Goal: Task Accomplishment & Management: Complete application form

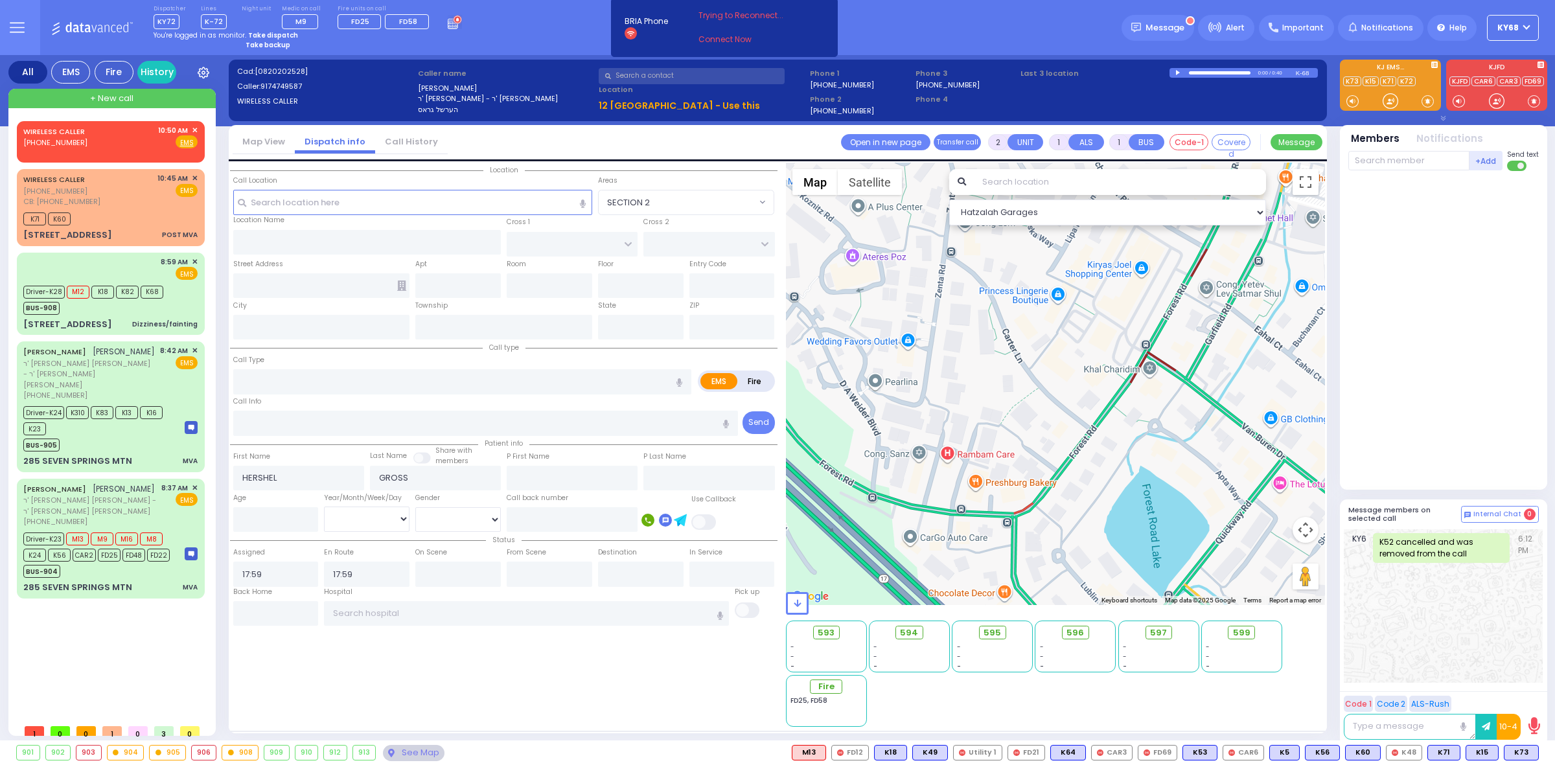
select select
click at [677, 75] on input "text" at bounding box center [692, 76] width 186 height 16
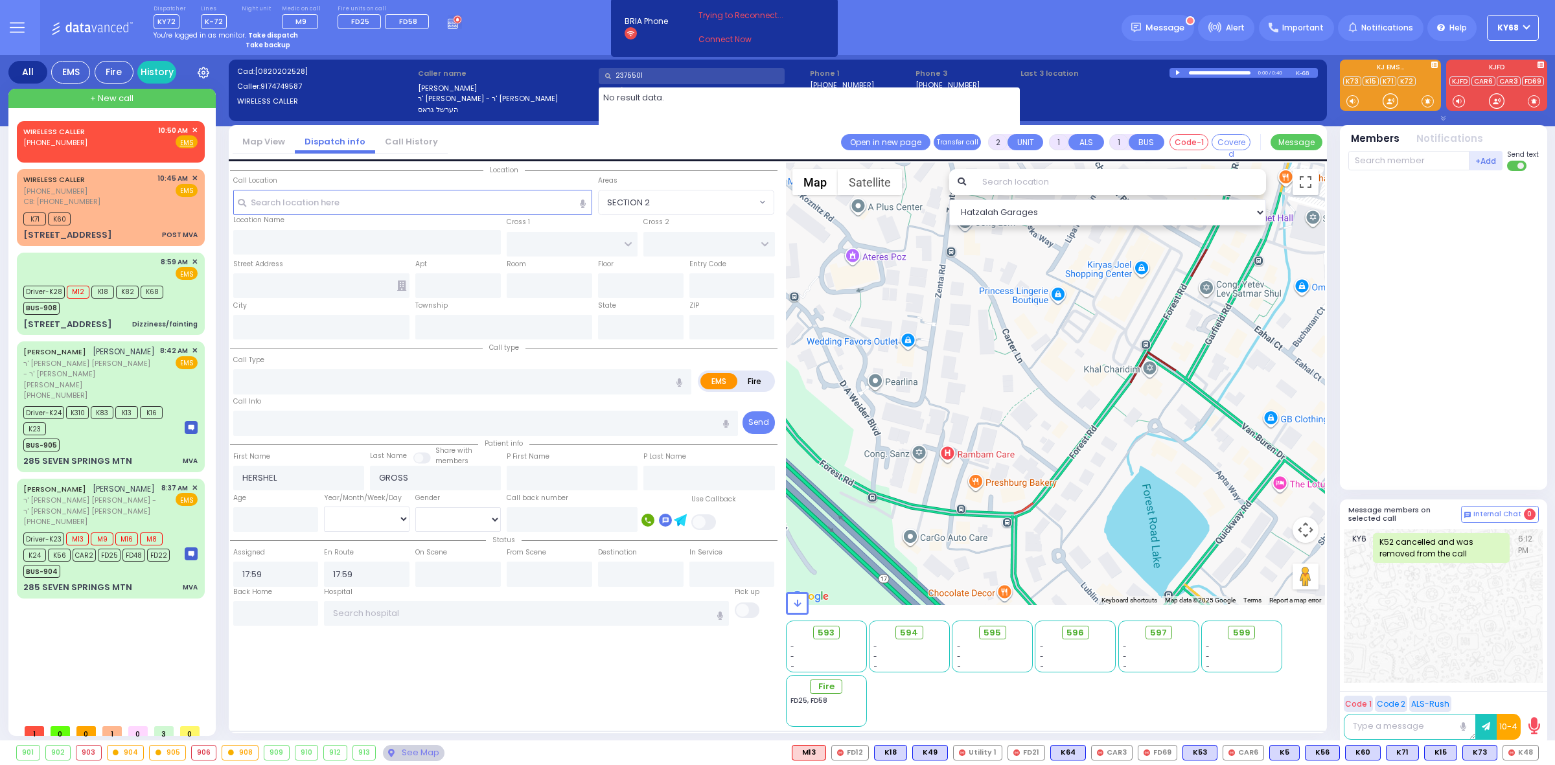
type input "2375501"
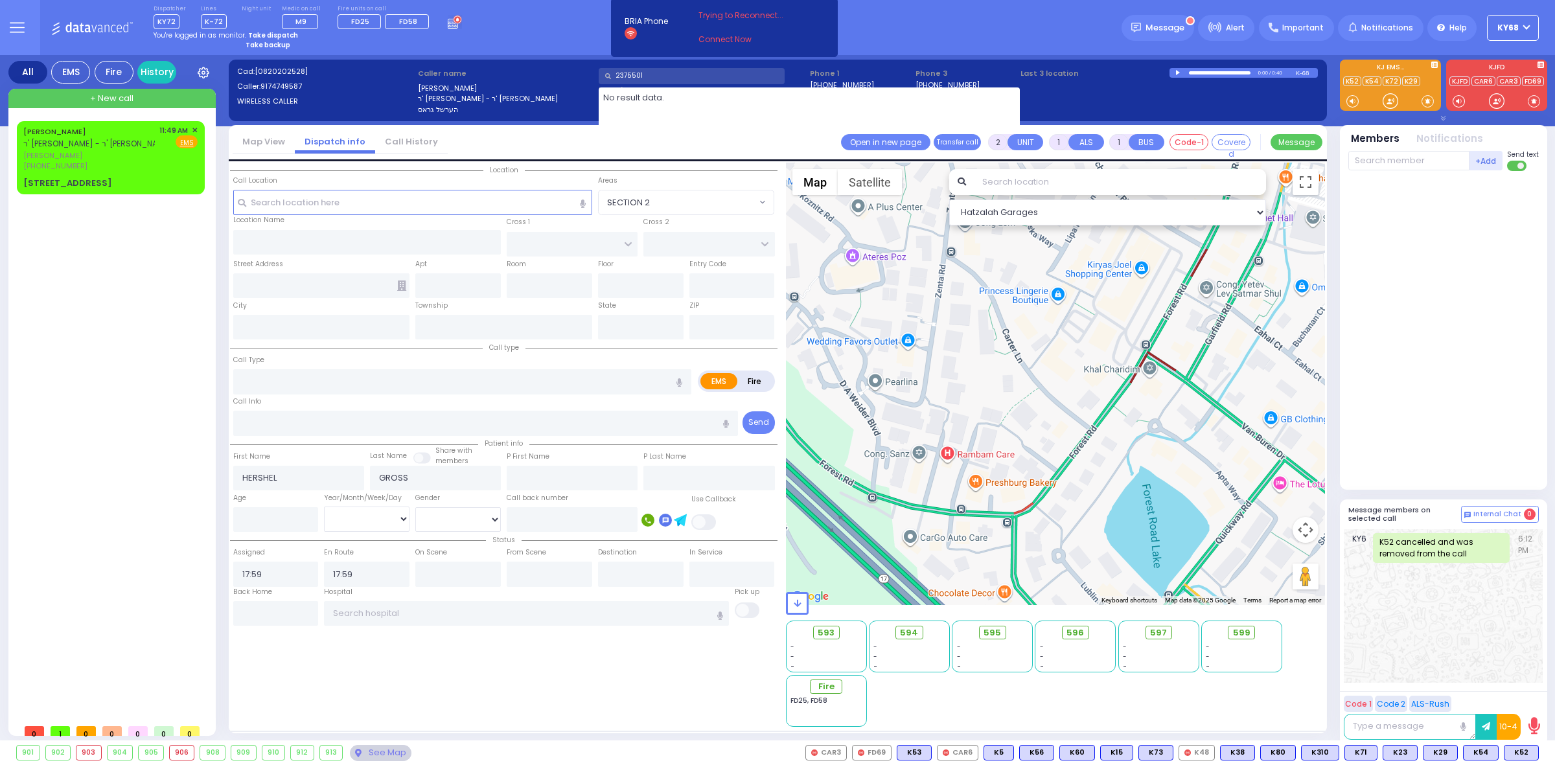
click at [167, 433] on div "[PERSON_NAME] ר' [PERSON_NAME] - ר' [PERSON_NAME] [PERSON_NAME] [PERSON_NAME] […" at bounding box center [113, 419] width 193 height 597
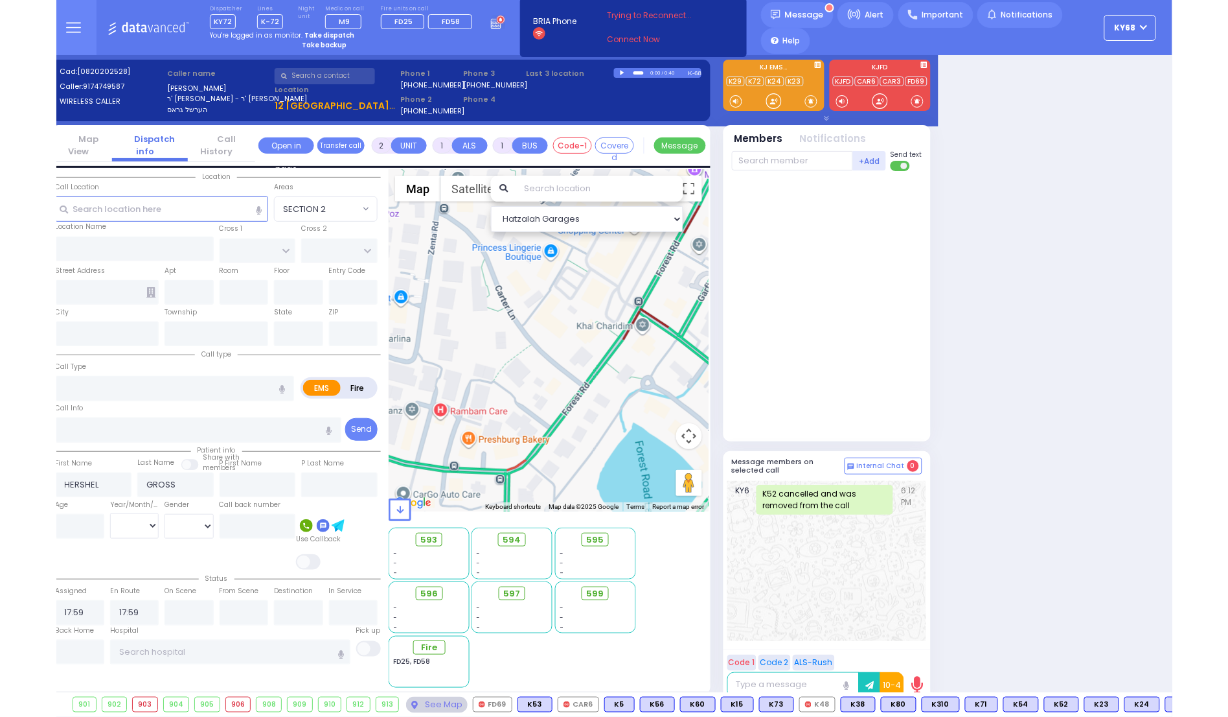
scroll to position [0, 122]
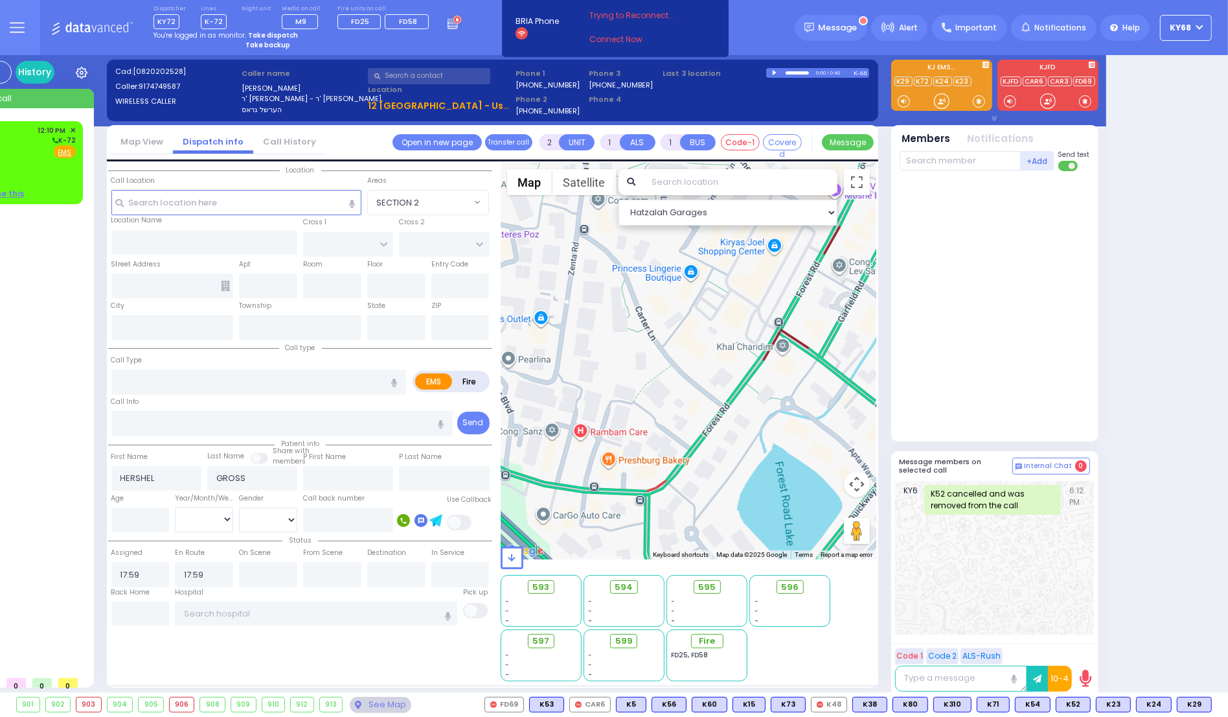
click at [1190, 41] on div at bounding box center [1101, 47] width 256 height 30
click at [1197, 26] on button "ky68" at bounding box center [1186, 28] width 52 height 26
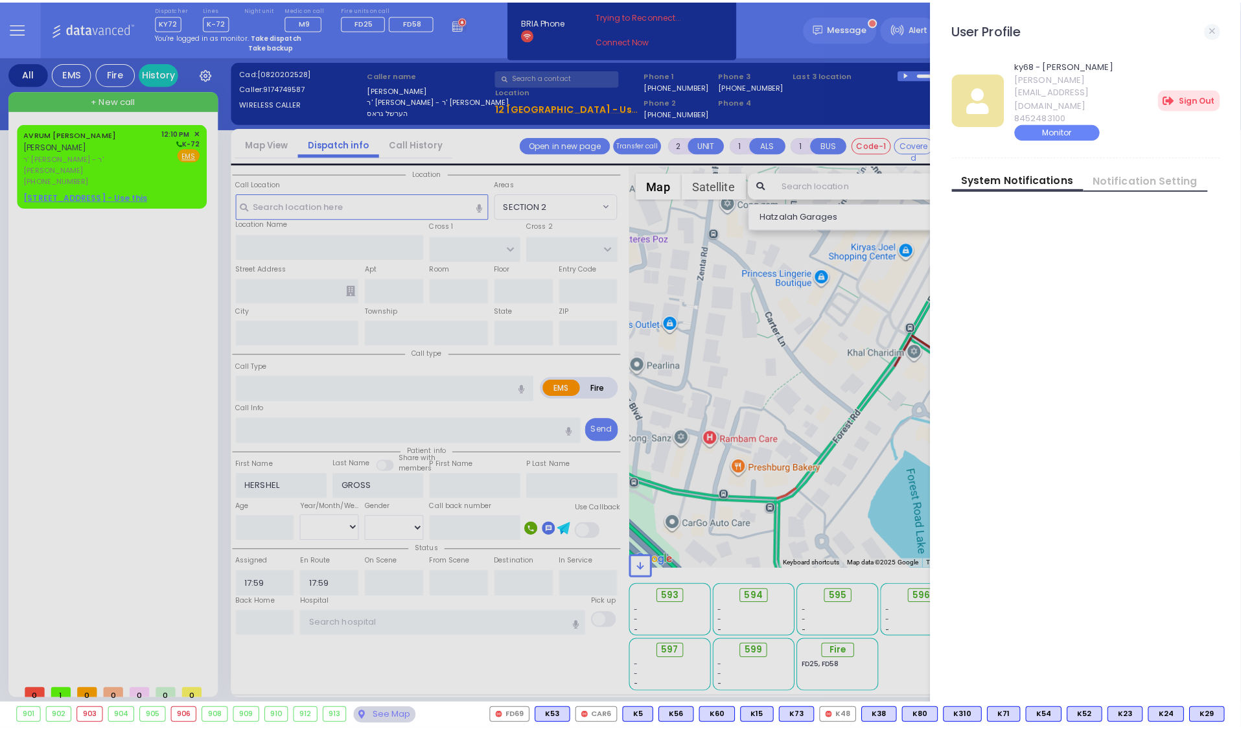
scroll to position [0, 0]
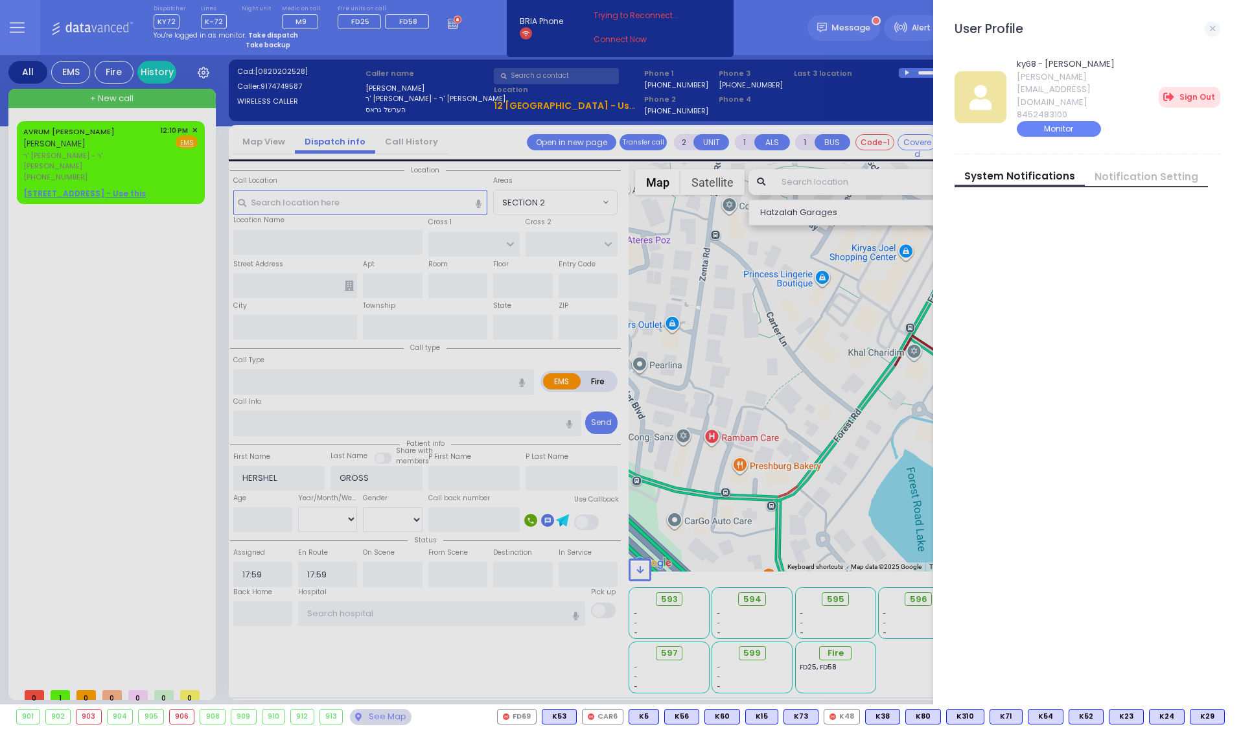
click at [123, 297] on div at bounding box center [620, 364] width 1241 height 729
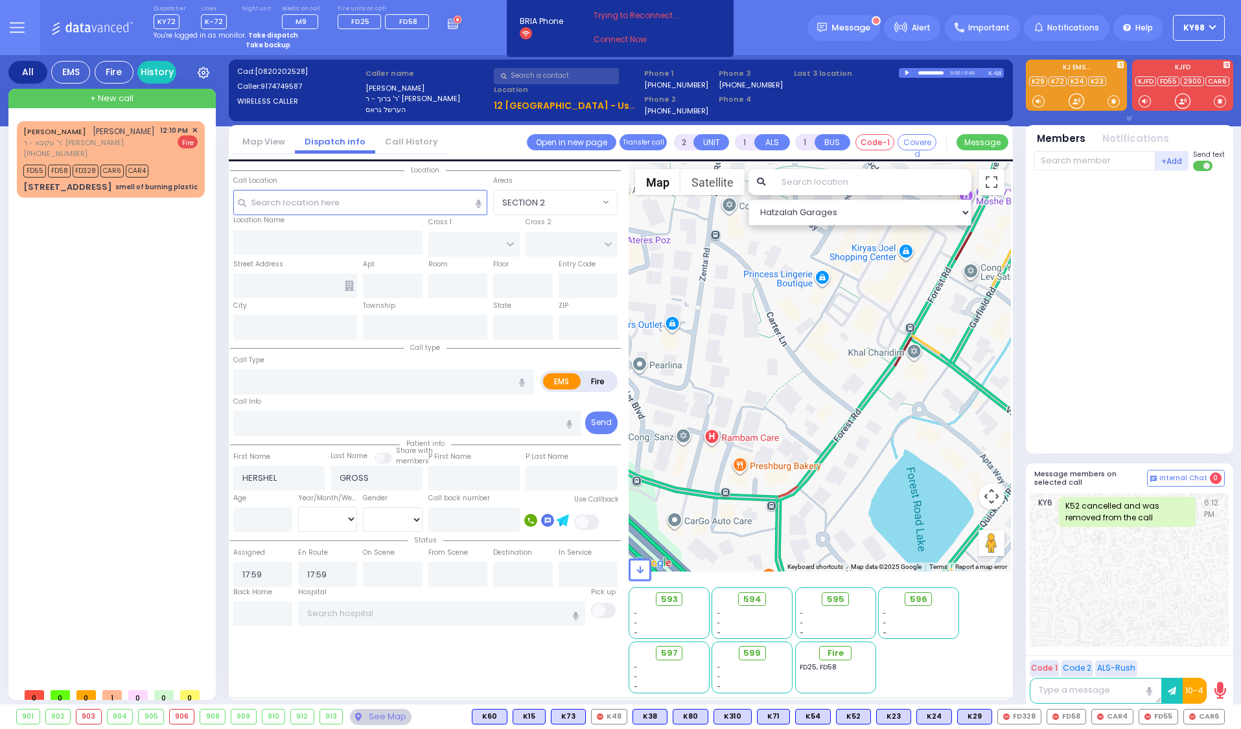
select select
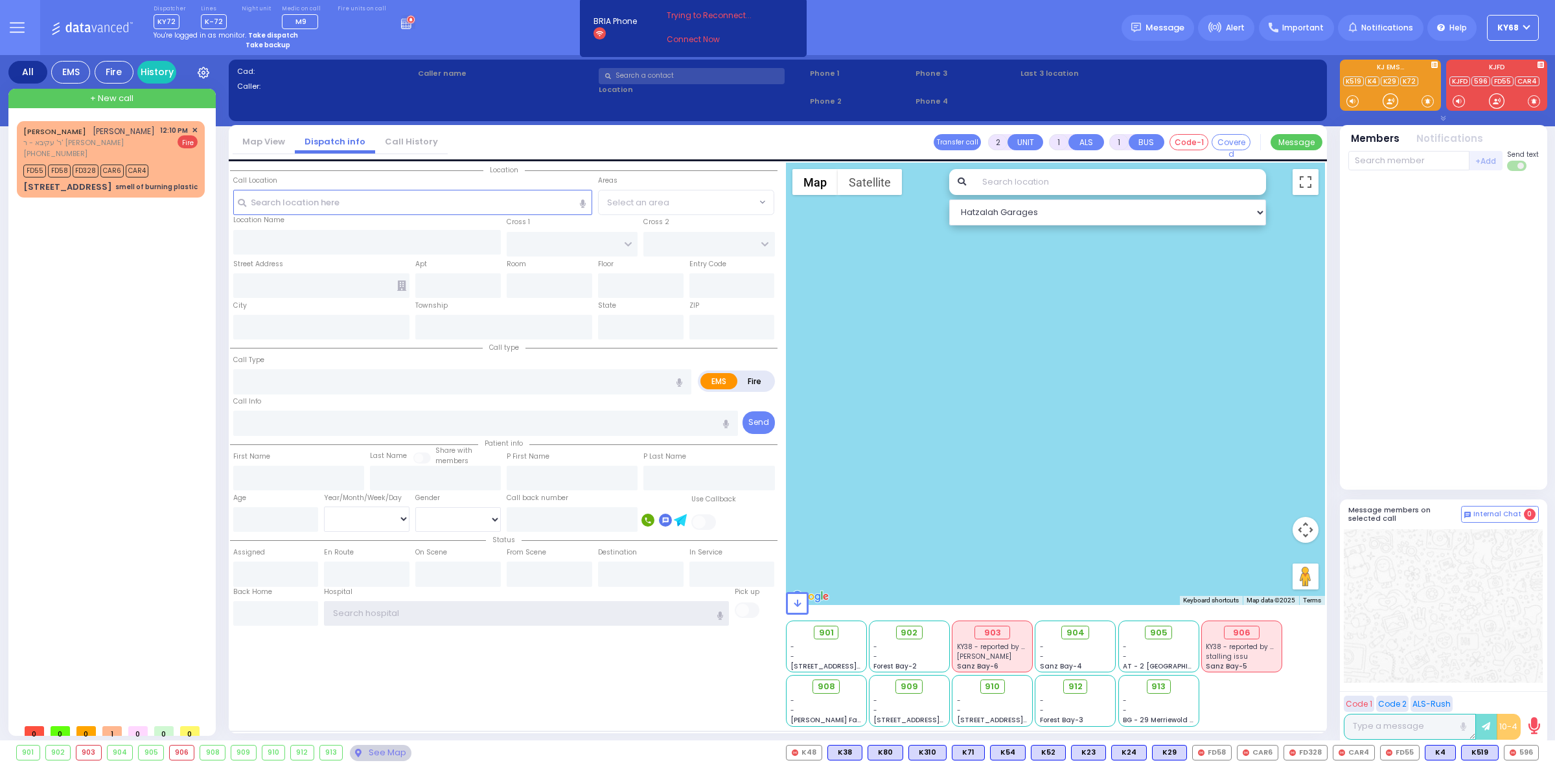
type input "ky68"
click at [465, 80] on div "Caller name" at bounding box center [506, 75] width 181 height 19
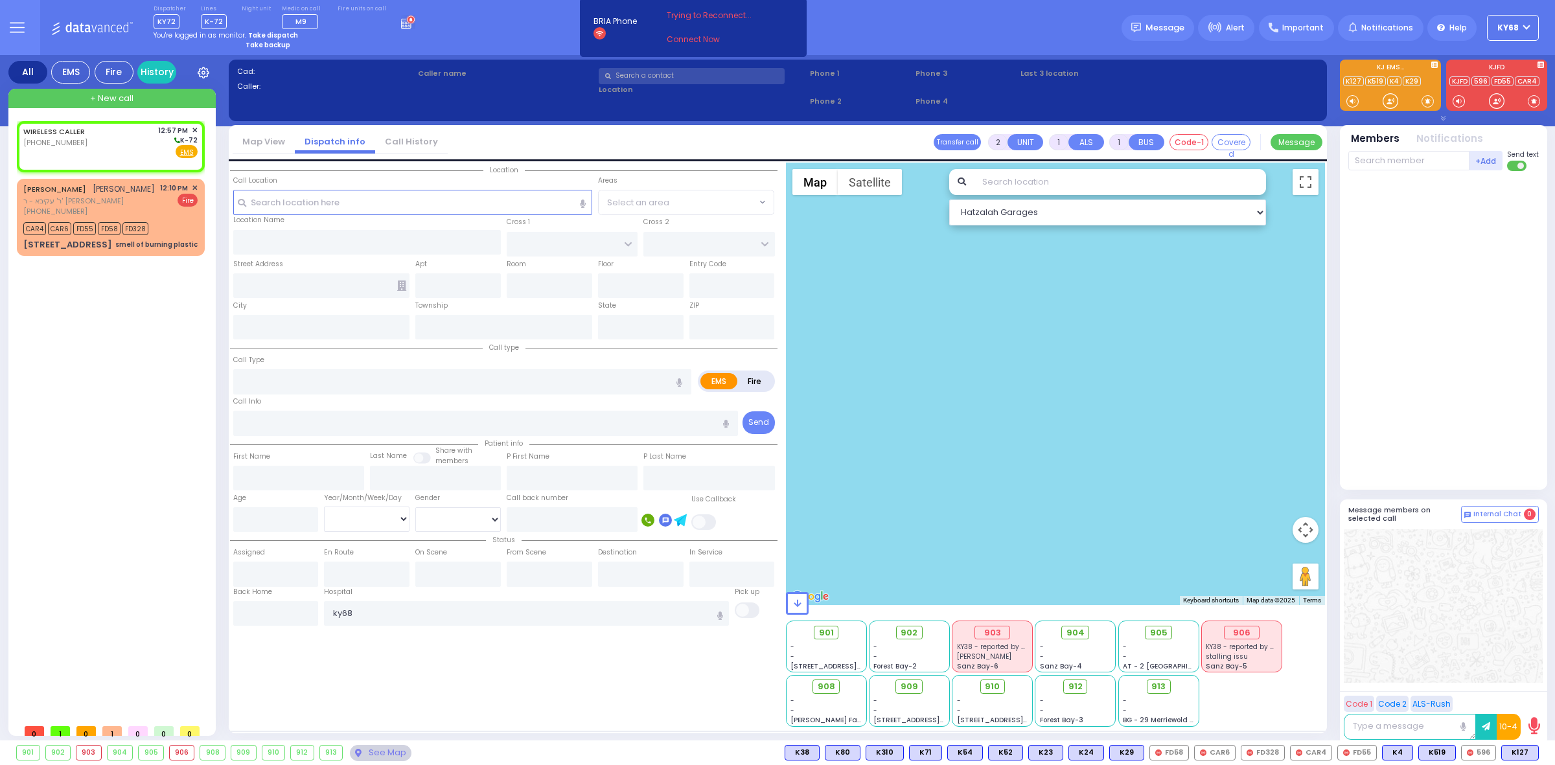
select select
radio input "true"
select select
type input "12:57"
select select "Hatzalah Garages"
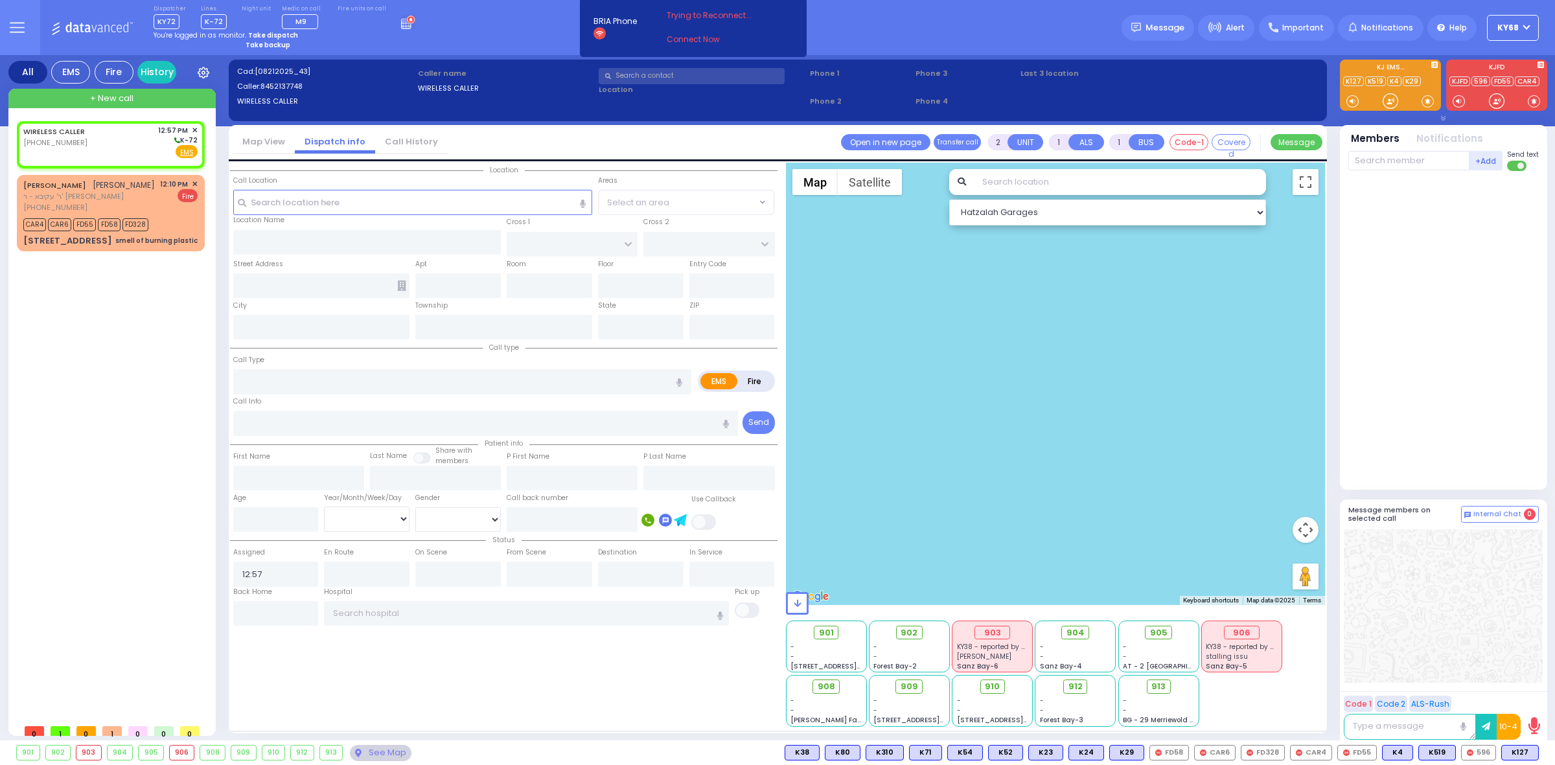
select select
radio input "true"
select select
select select "Hatzalah Garages"
click at [1435, 347] on div at bounding box center [1444, 327] width 193 height 303
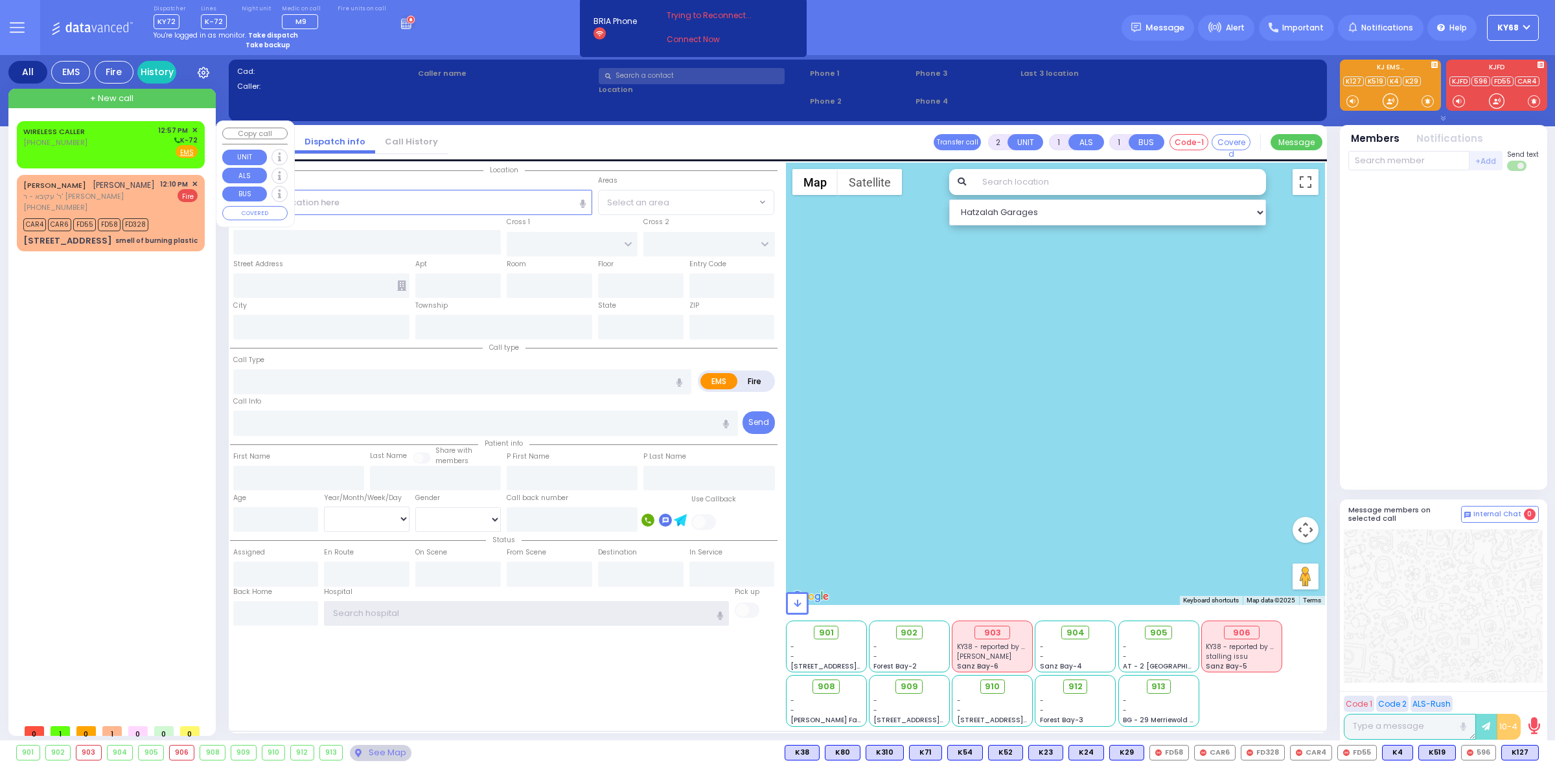
type input "ky68"
click at [38, 148] on div "[PHONE_NUMBER]" at bounding box center [56, 142] width 66 height 11
select select
radio input "true"
select select
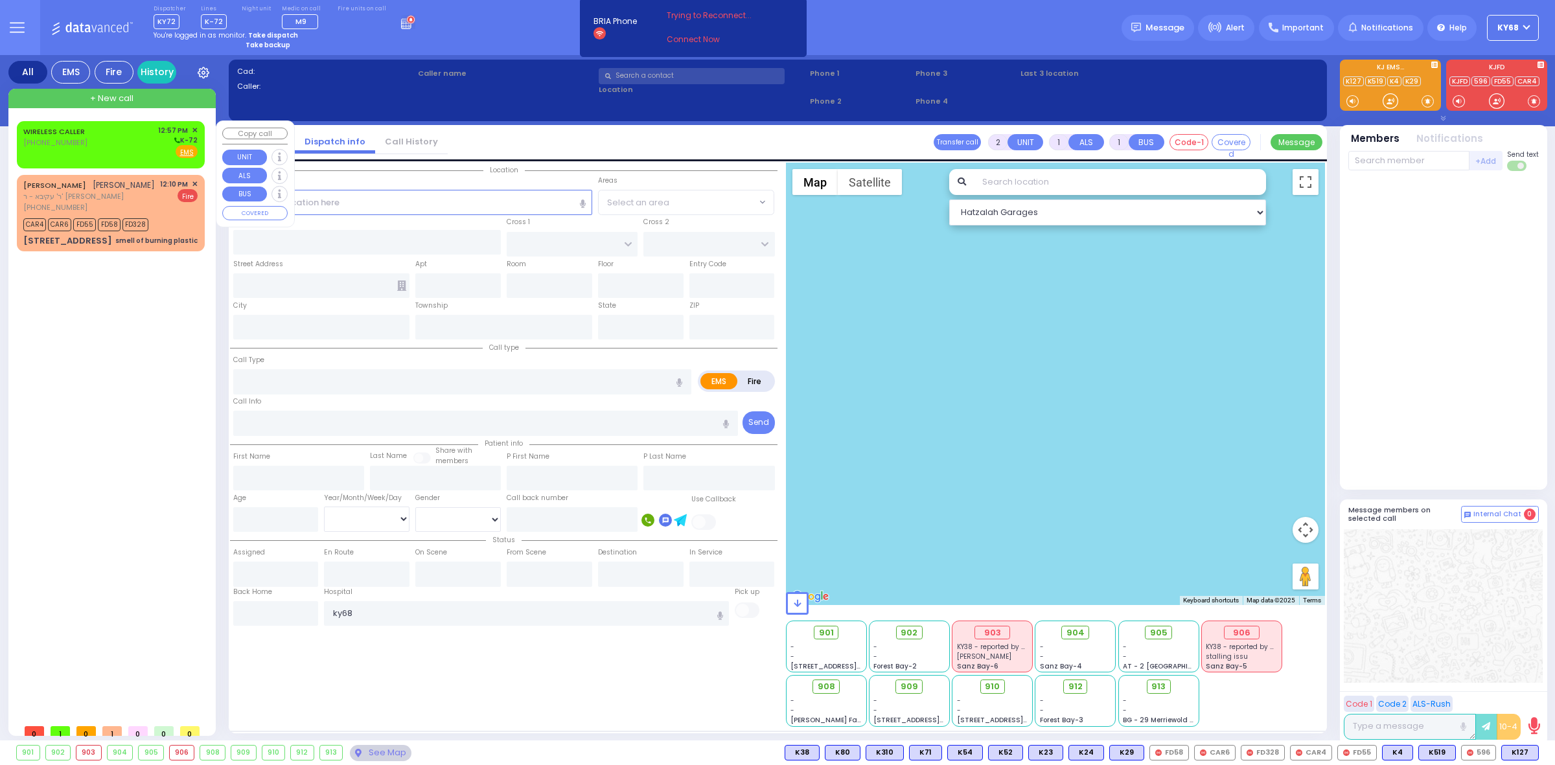
type input "12:57"
select select "Hatzalah Garages"
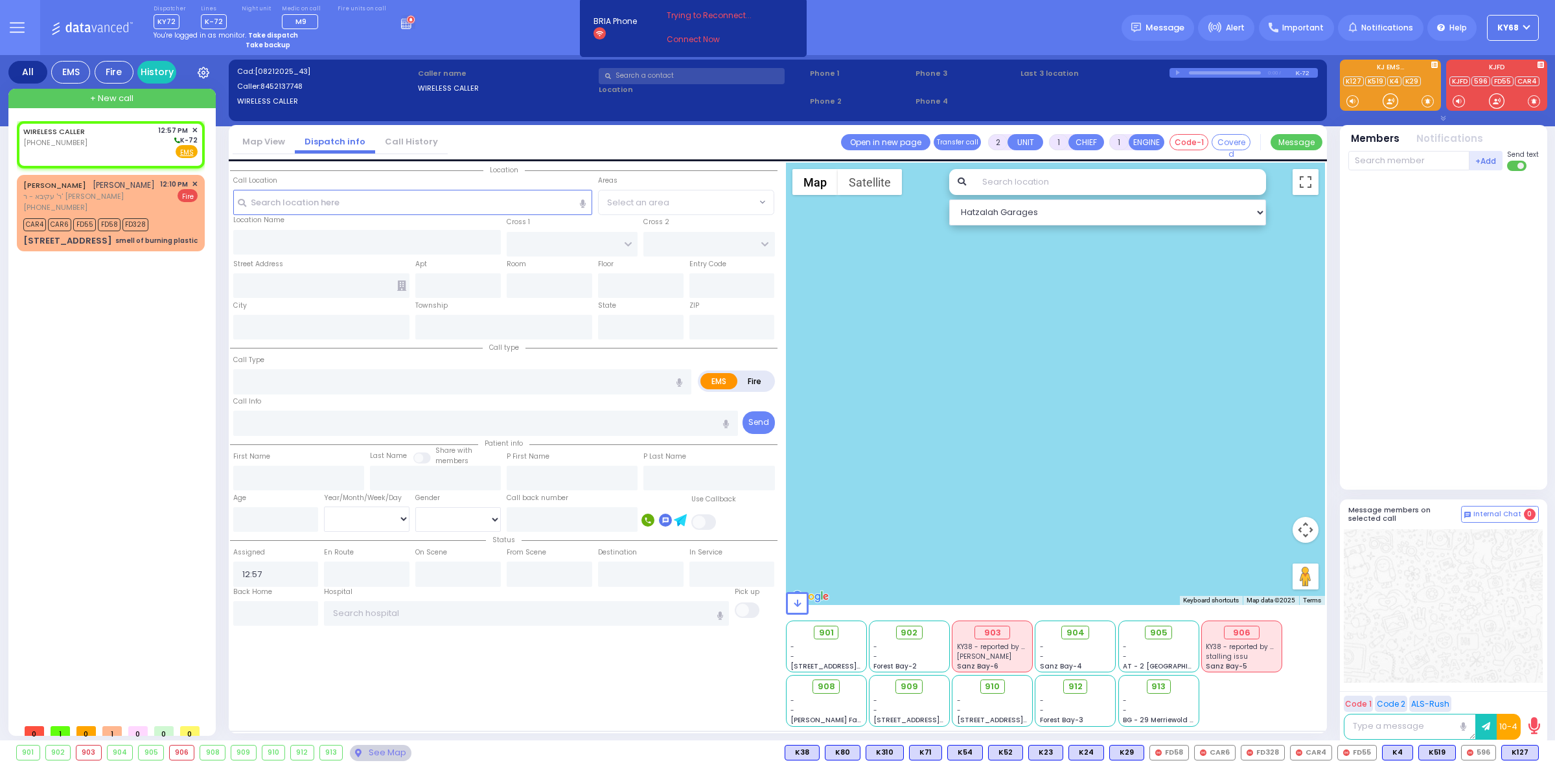
click at [399, 141] on link "Call History" at bounding box center [411, 141] width 73 height 12
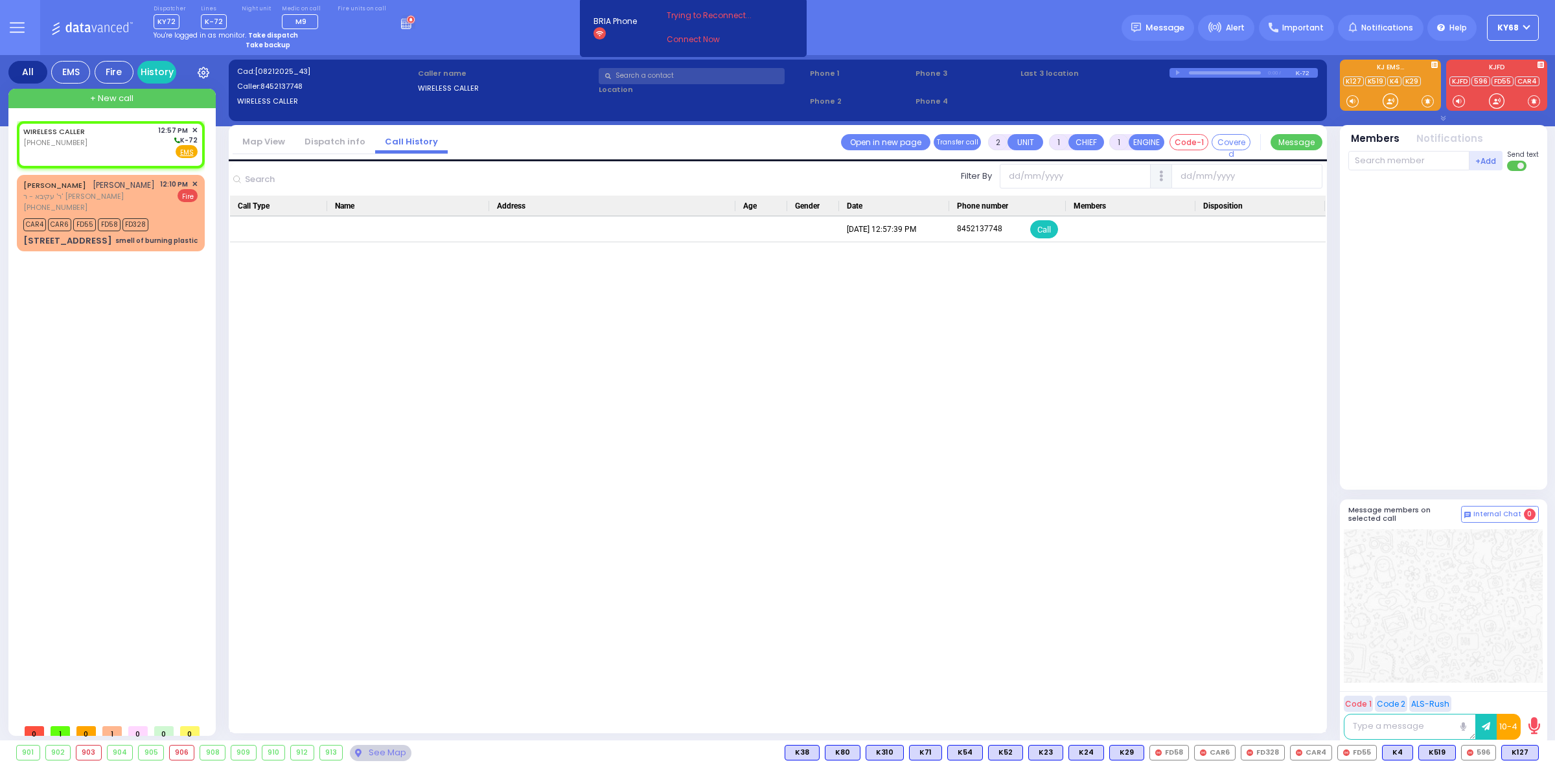
click at [329, 143] on link "Dispatch info" at bounding box center [335, 141] width 80 height 12
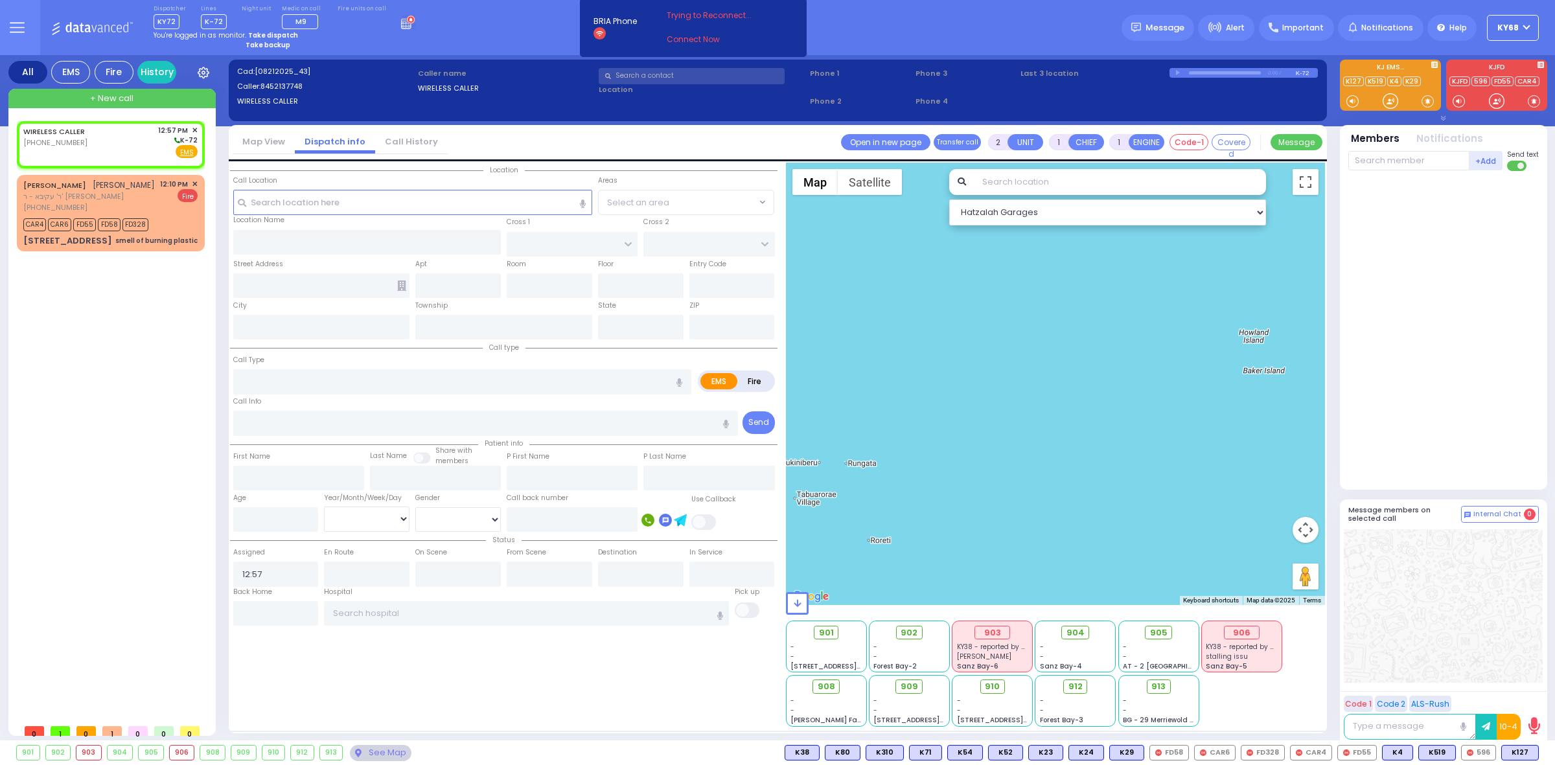
select select
radio input "true"
select select
select select "Hatzalah Garages"
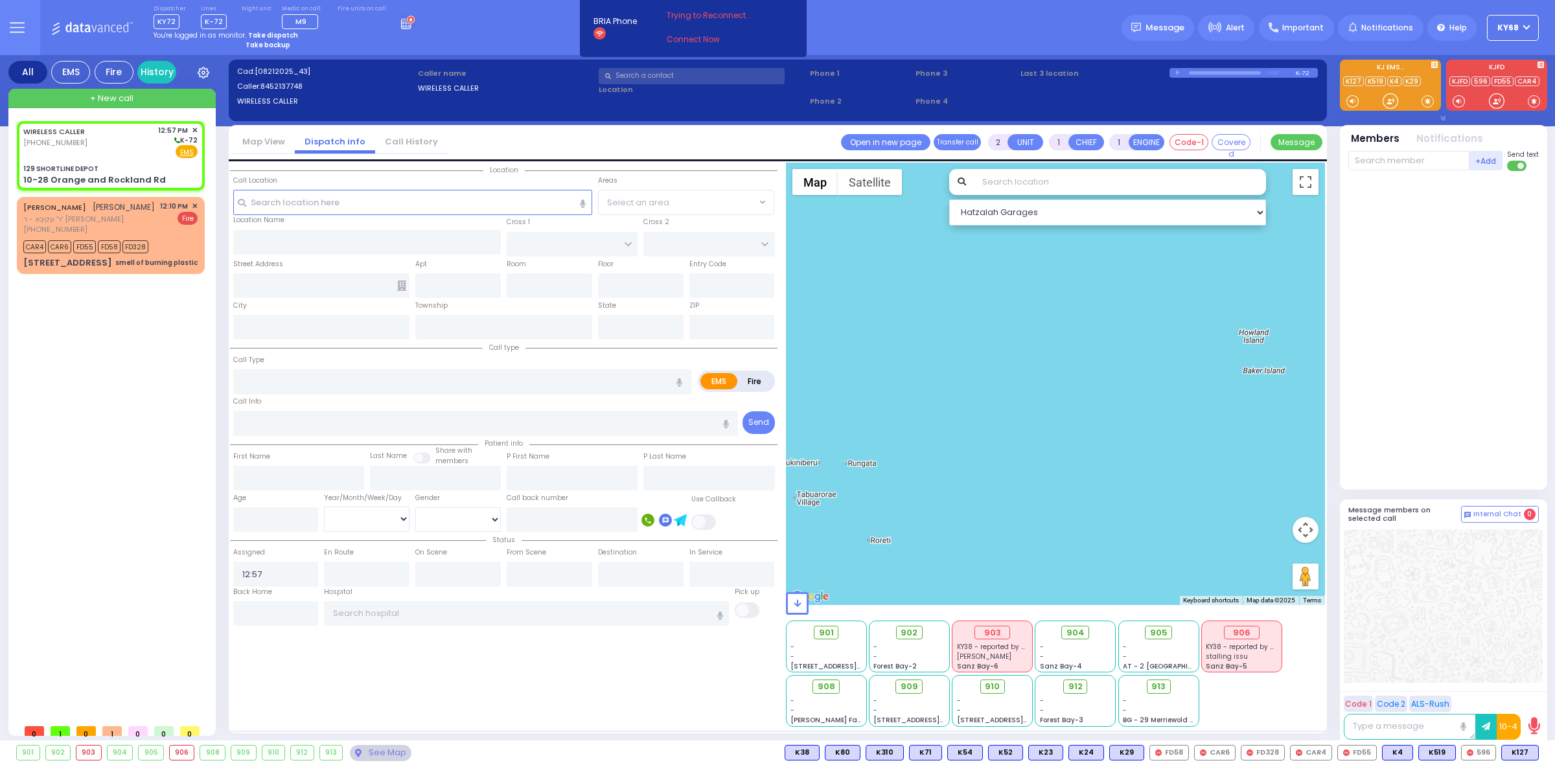
type input "129 SHORTLINE DEPOT"
type input "10-28 Orange and Rockland Rd"
type input "Monroe"
type input "New York"
type input "10950"
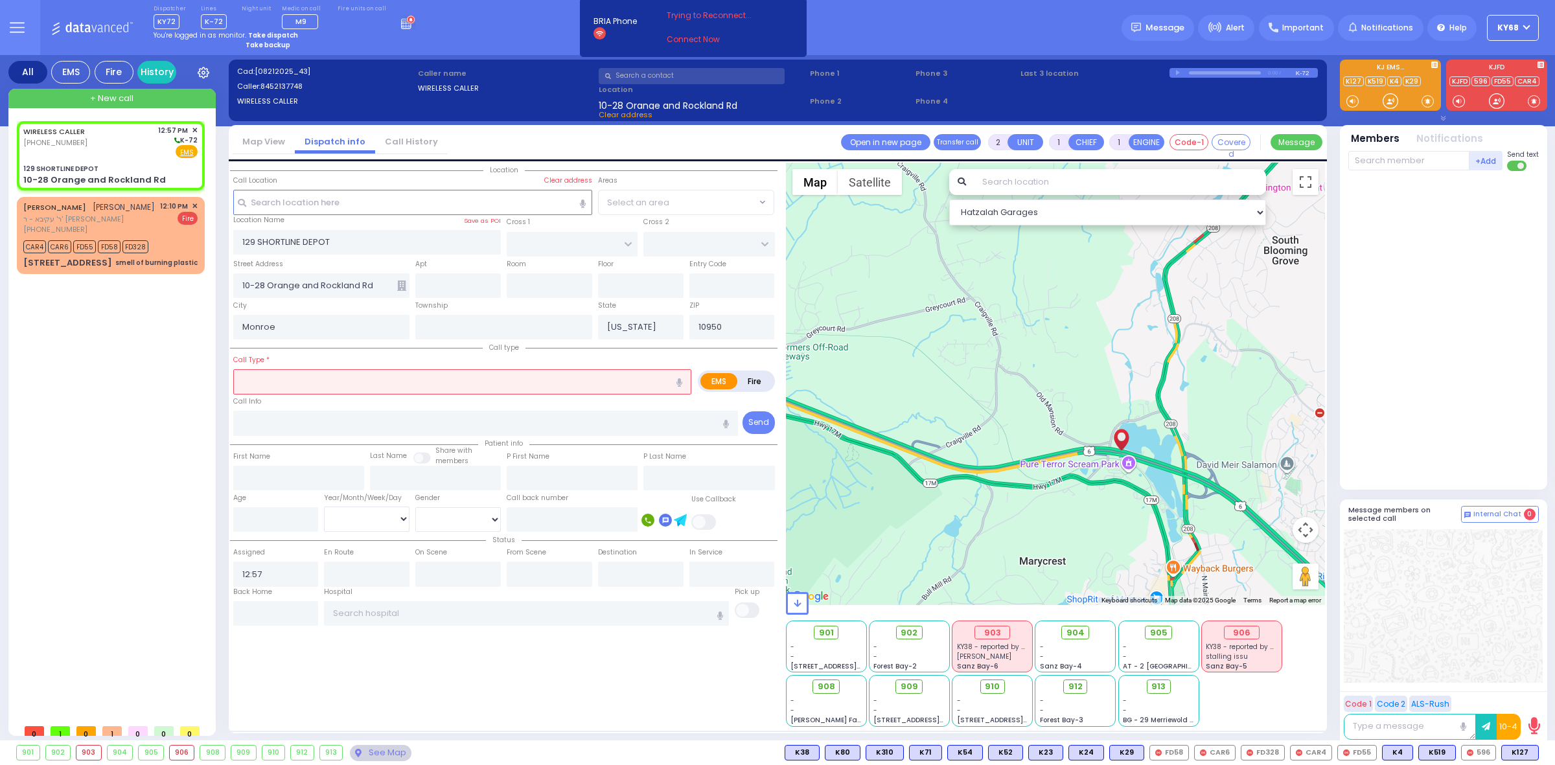
drag, startPoint x: 881, startPoint y: 457, endPoint x: 1068, endPoint y: 524, distance: 199.2
click at [1068, 524] on div at bounding box center [1056, 384] width 540 height 443
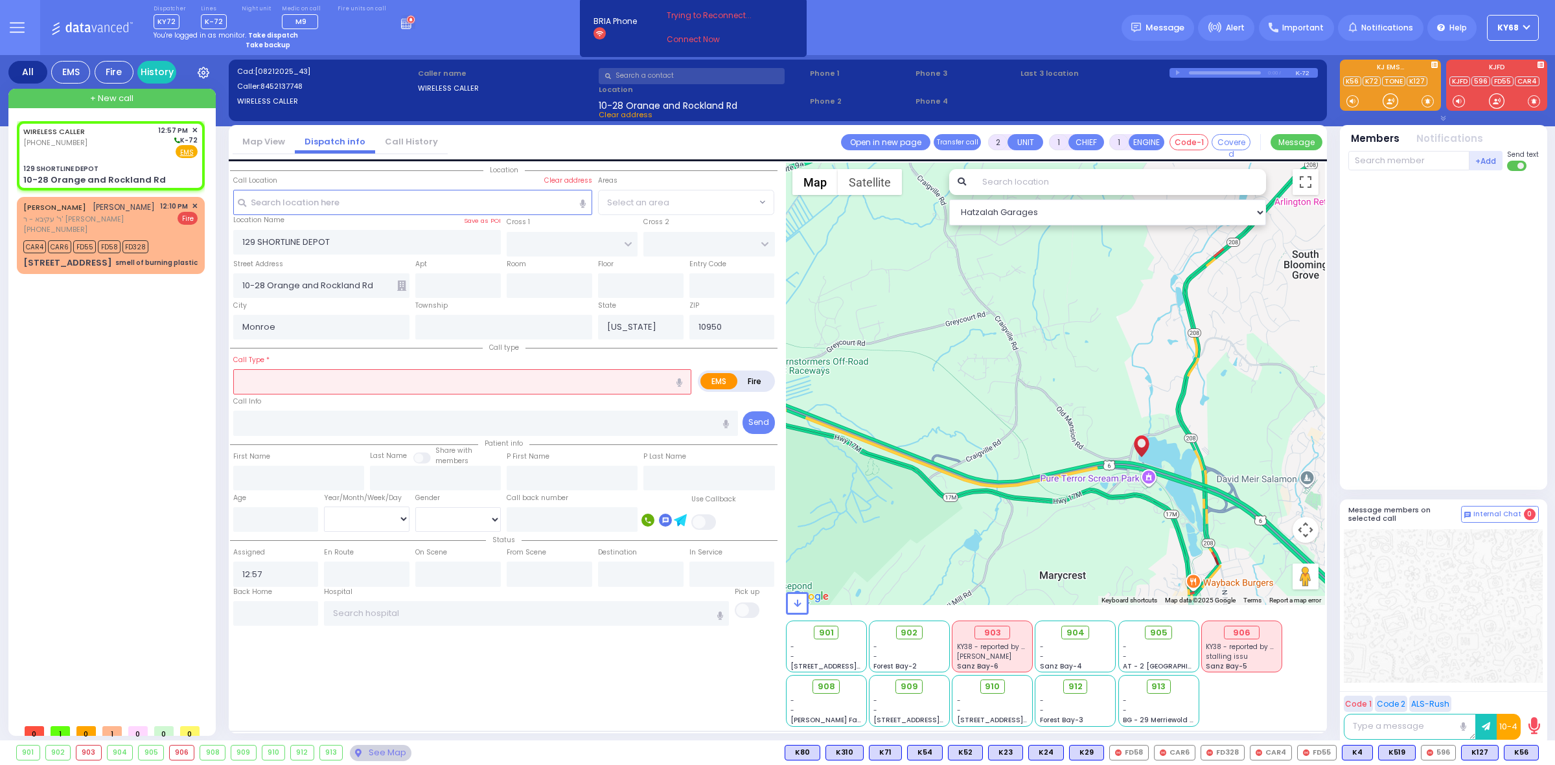
select select
radio input "true"
select select
select select "Hatzalah Garages"
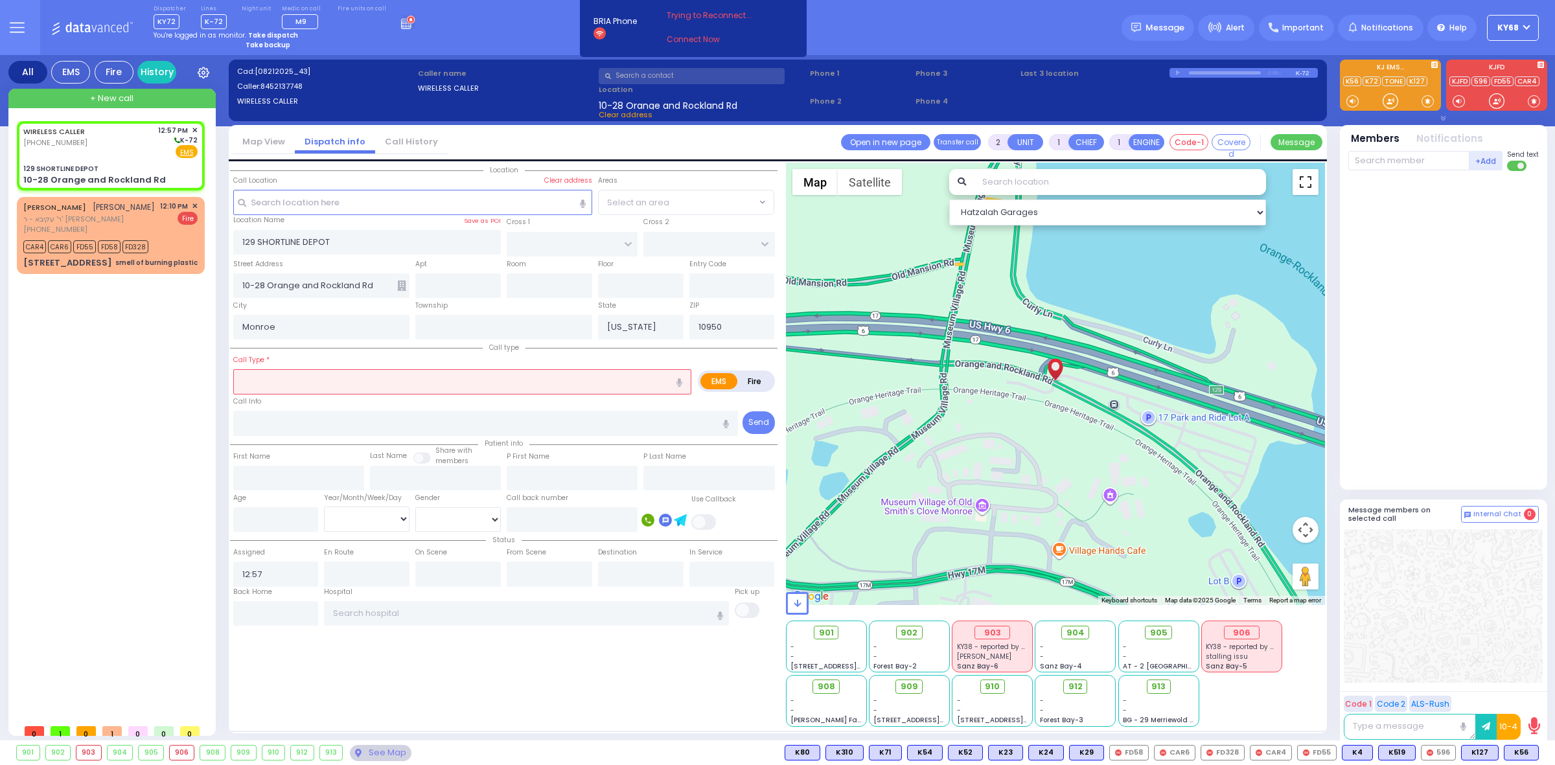
click at [1306, 179] on button "Toggle fullscreen view" at bounding box center [1306, 182] width 26 height 26
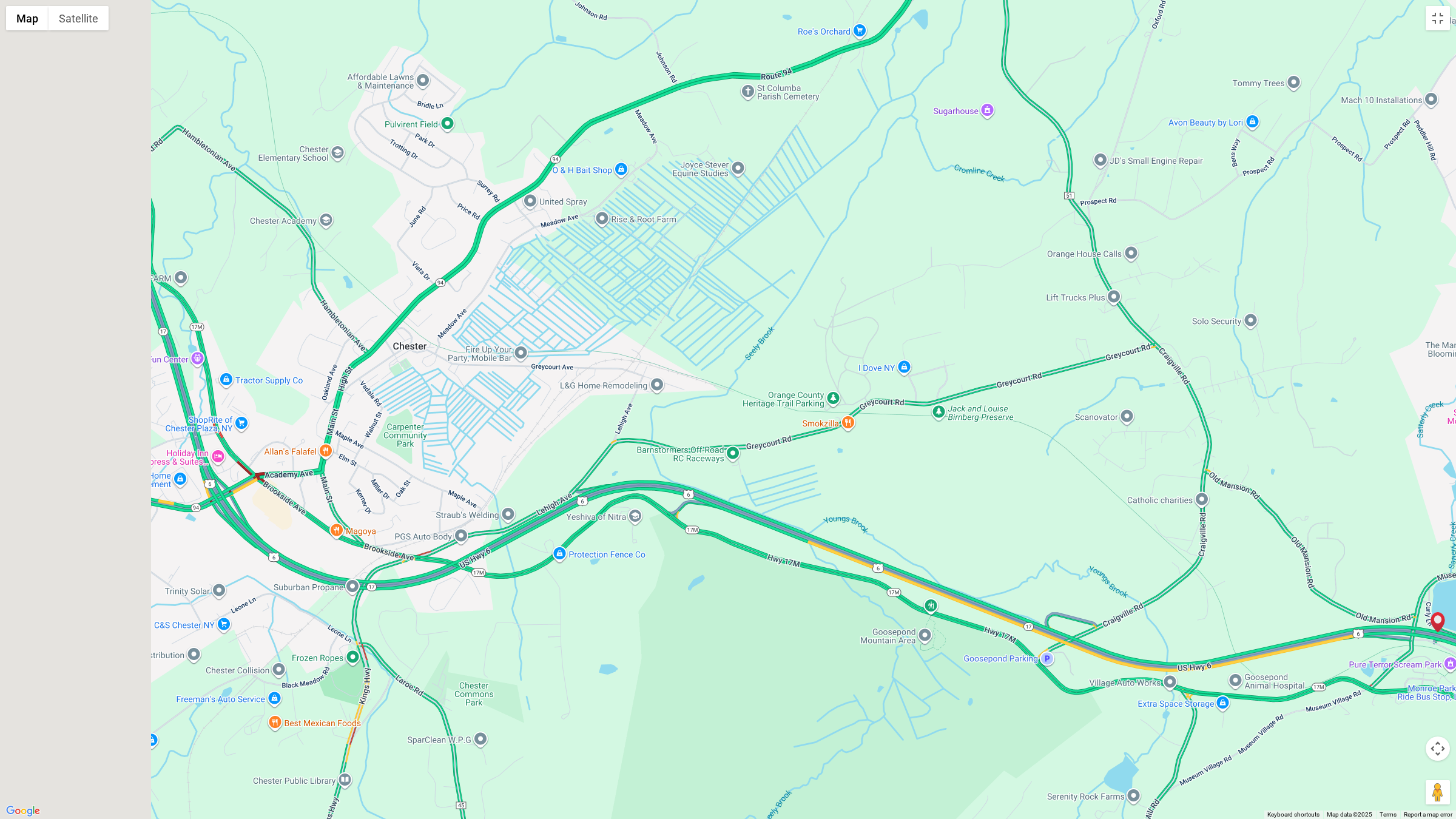
drag, startPoint x: 192, startPoint y: 596, endPoint x: 1033, endPoint y: 717, distance: 849.7
click at [1031, 716] on div at bounding box center [728, 409] width 1456 height 819
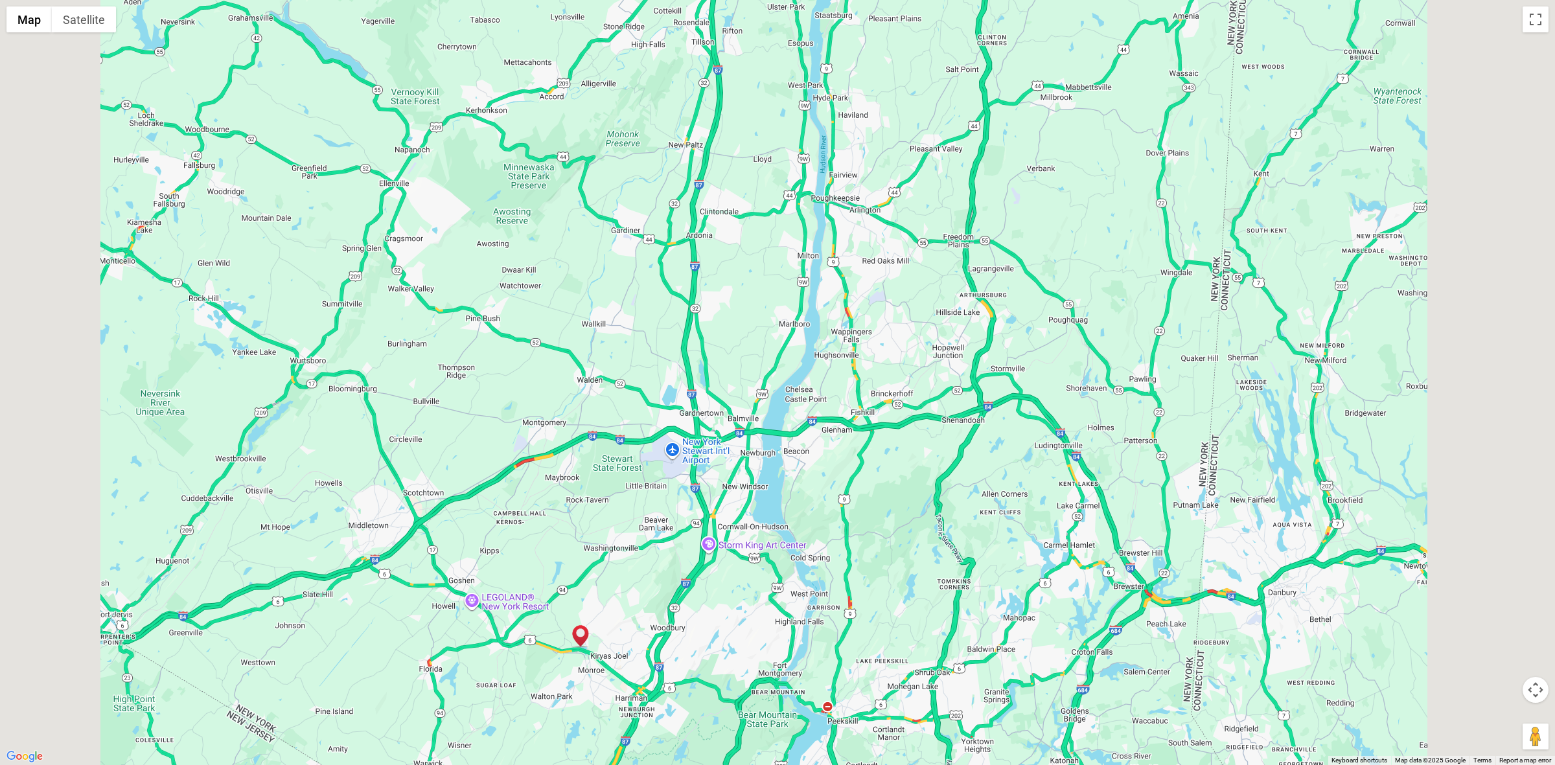
select select
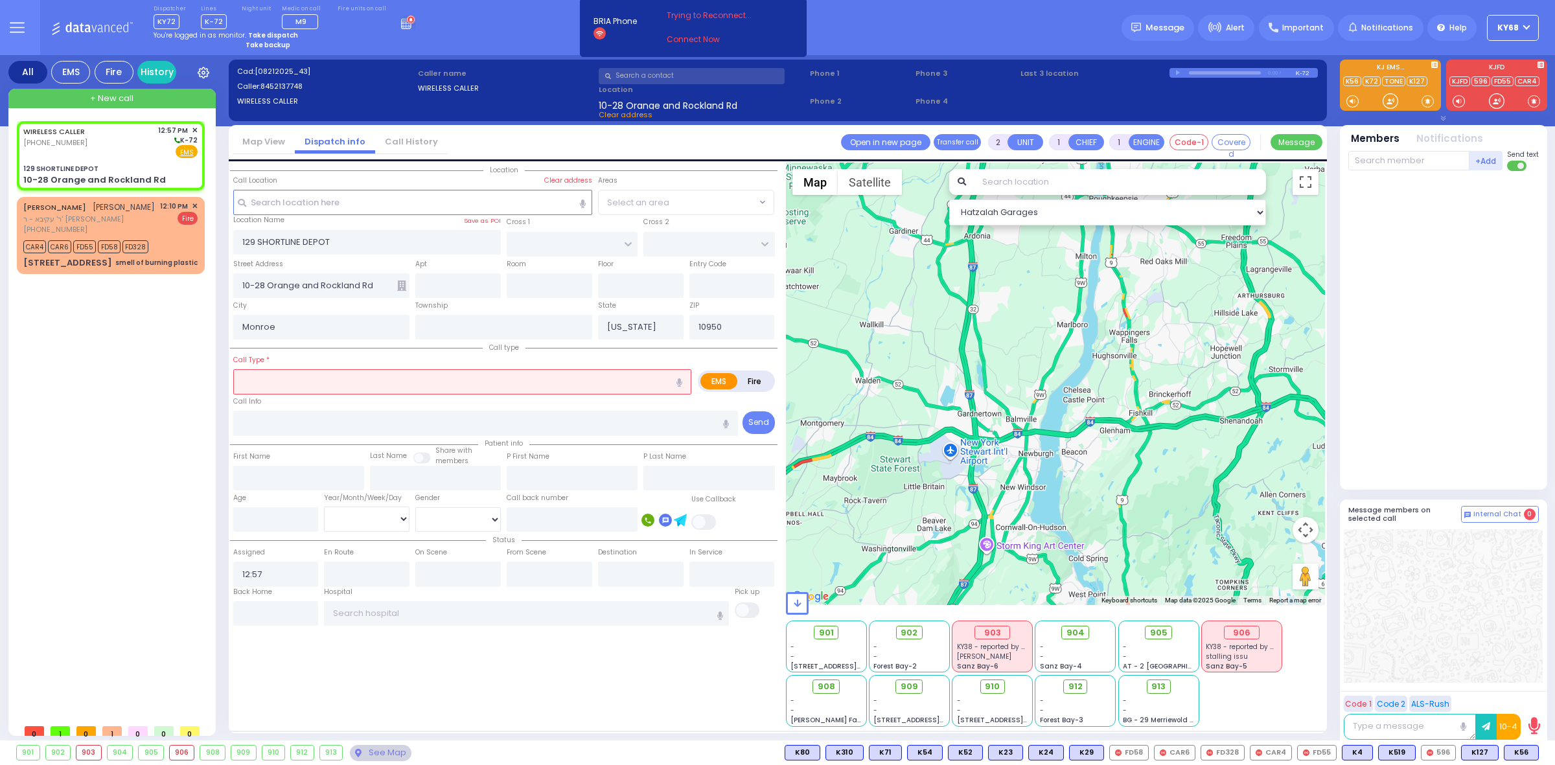
radio input "true"
select select
select select "Hatzalah Garages"
select select
radio input "true"
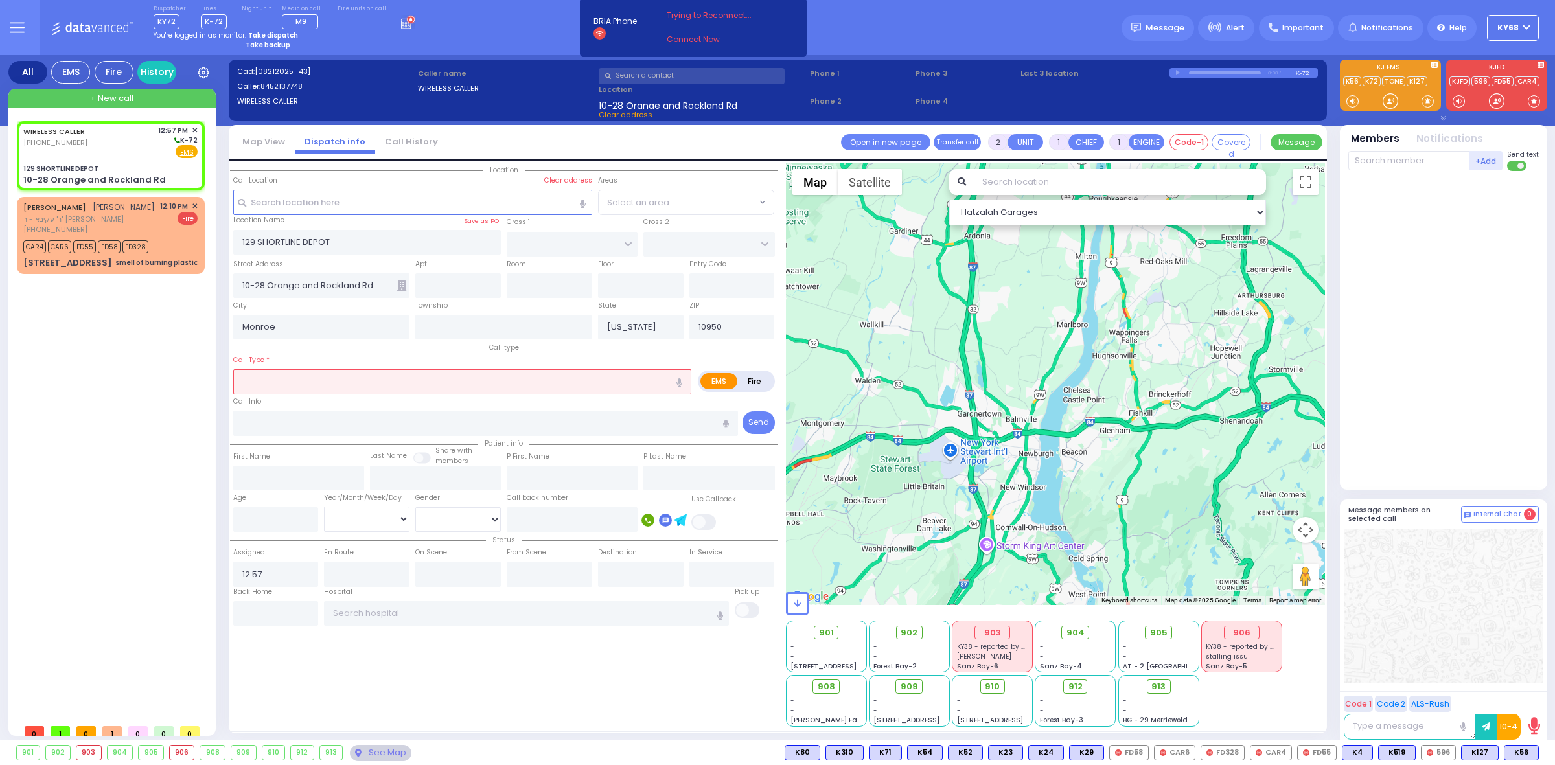
select select
radio input "true"
type input "honda odysey"
select select
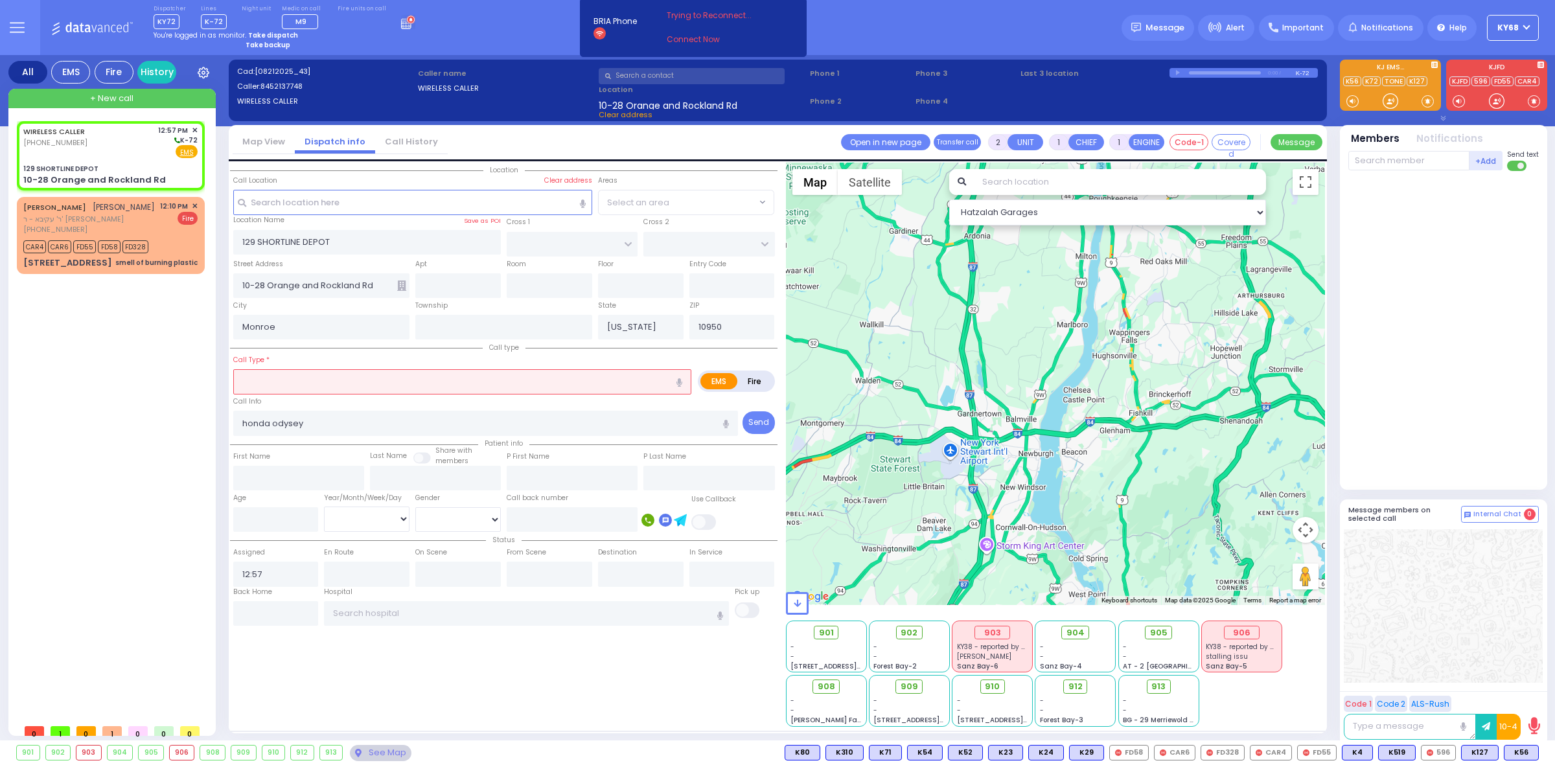
select select "Hatzalah Garages"
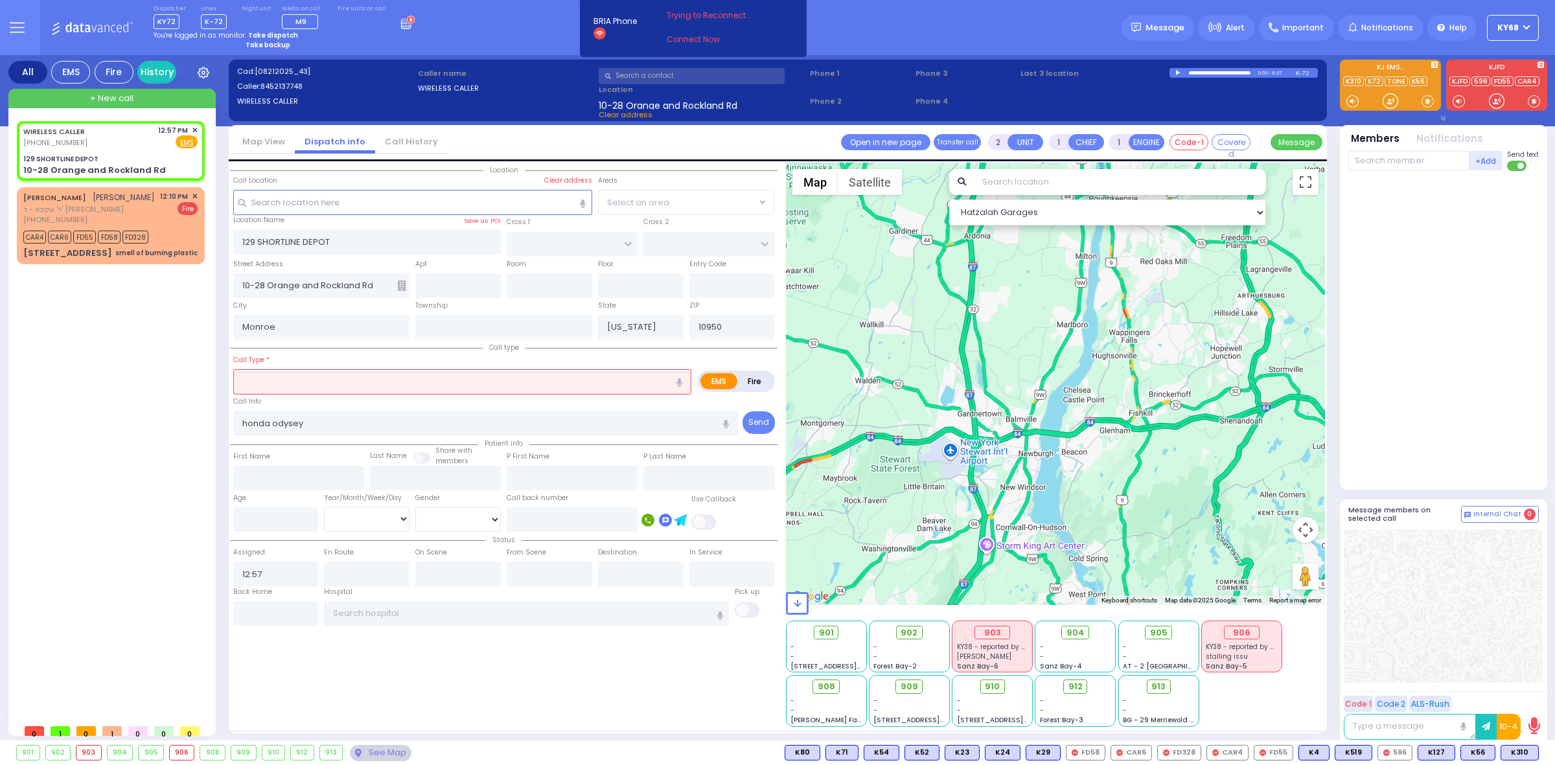
select select
type input "hip fracture"
radio input "true"
select select
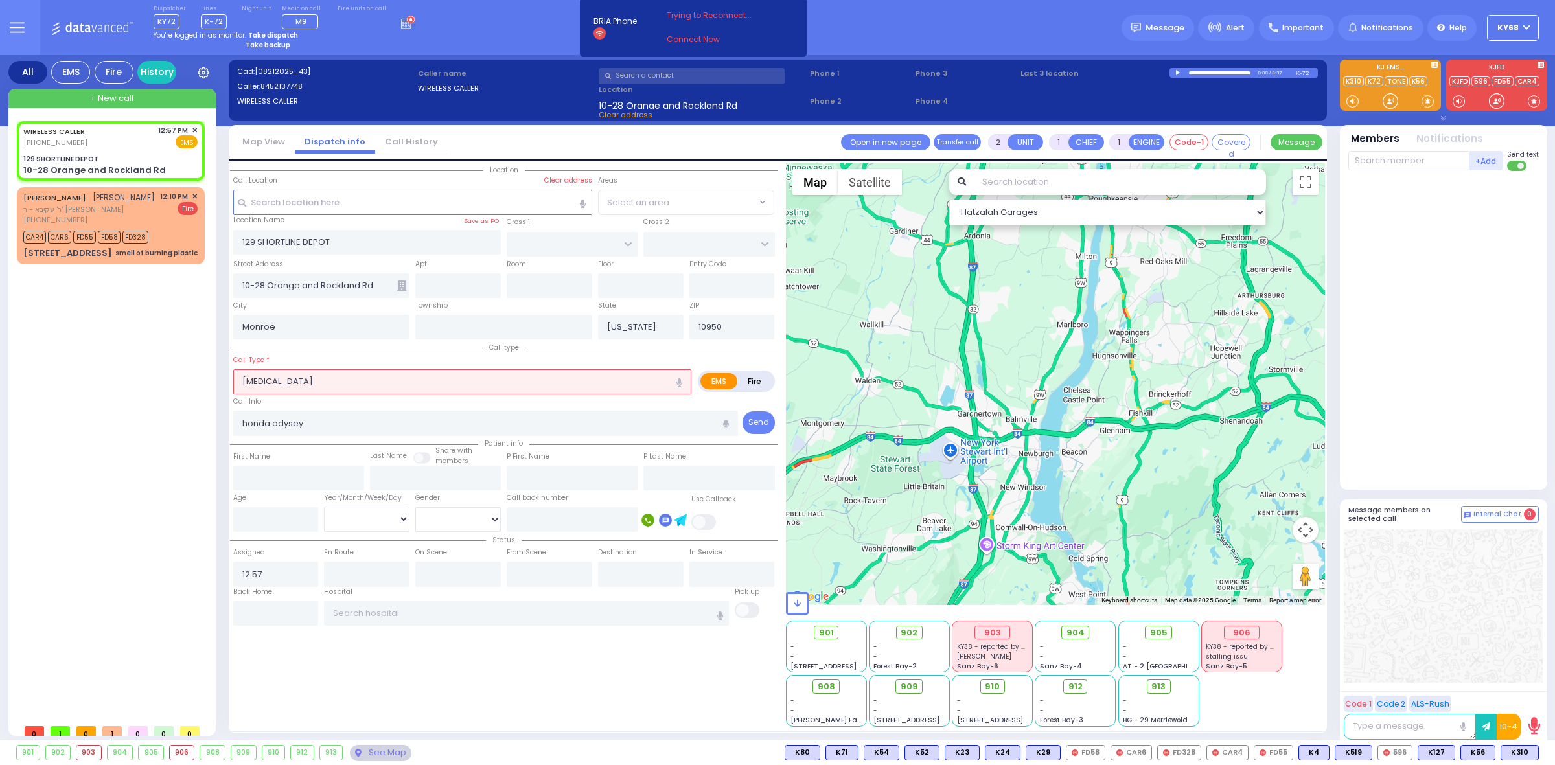
radio input "true"
select select
type input "13:08"
select select
radio input "true"
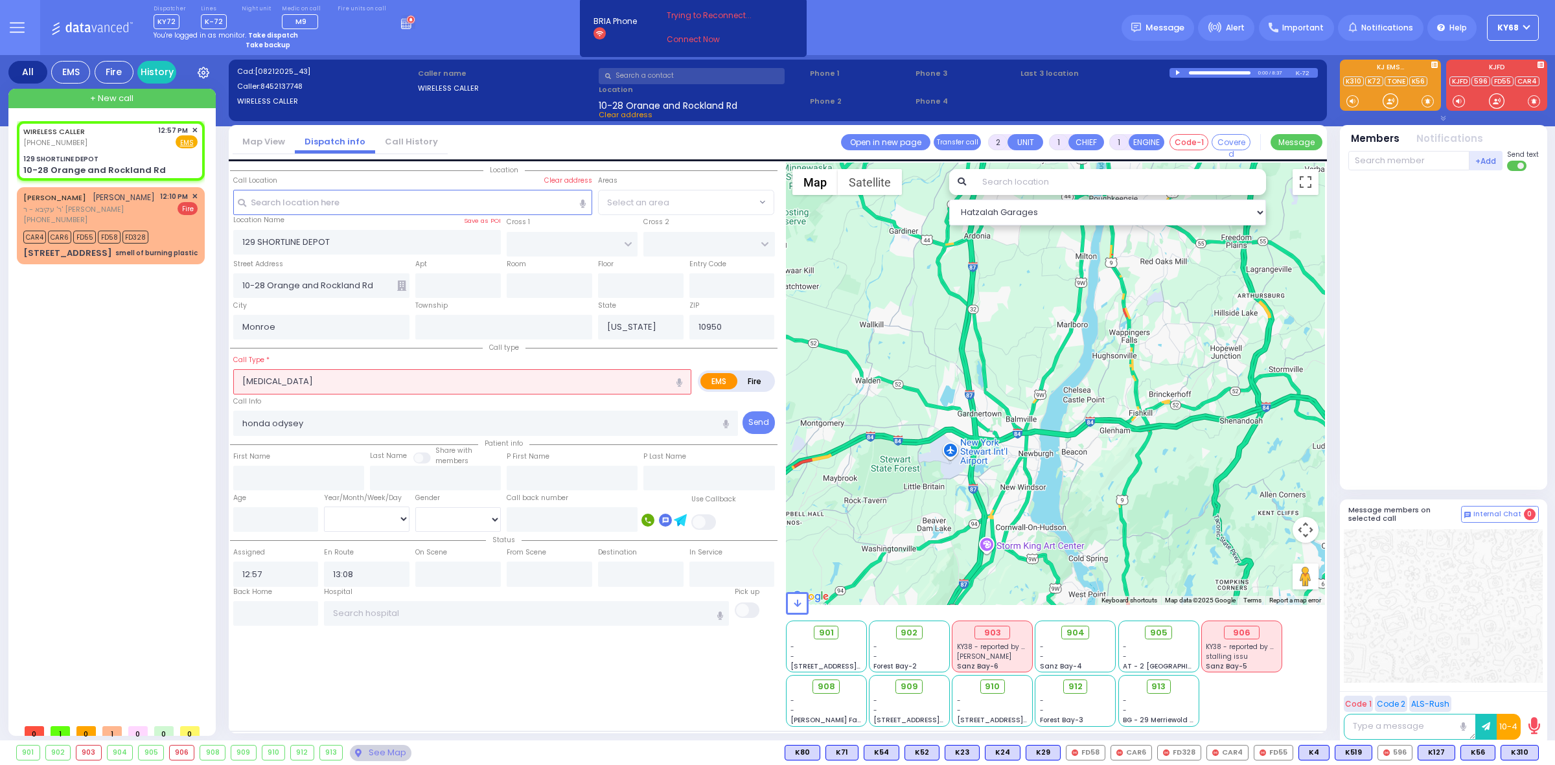
select select
select select "Hatzalah Garages"
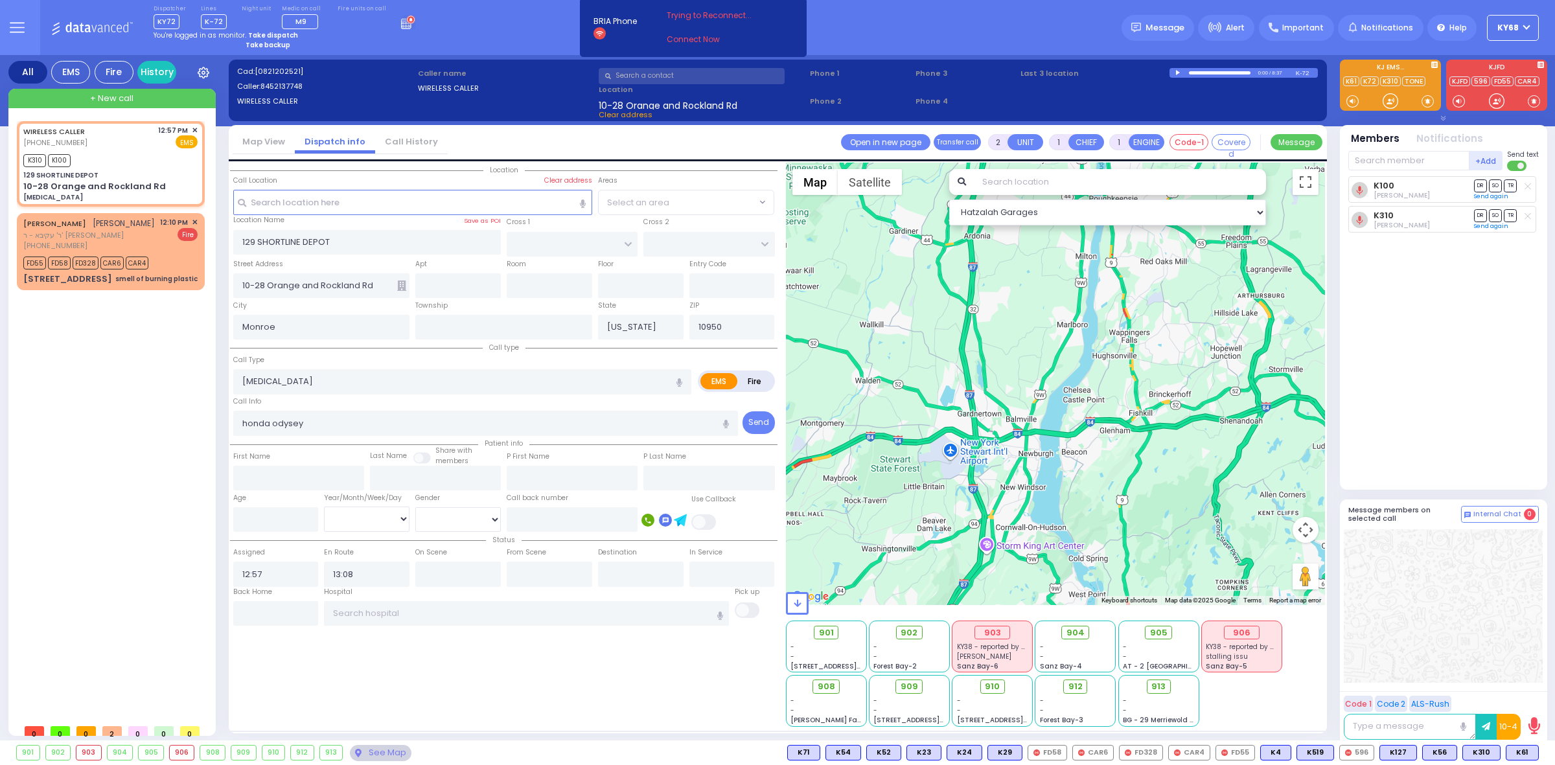
select select
radio input "true"
select select
select select "Hatzalah Garages"
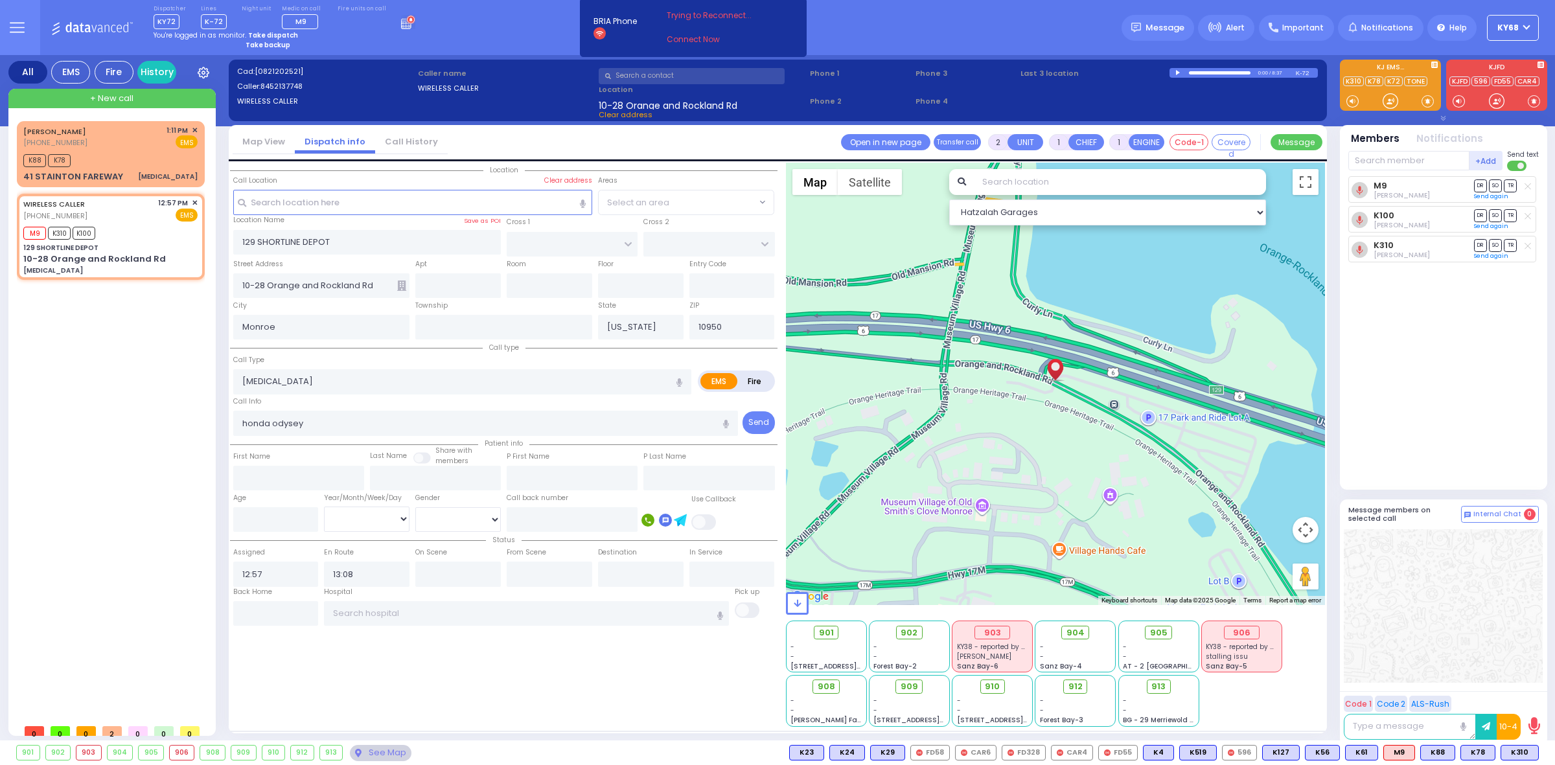
select select
radio input "true"
select select
select select "Hatzalah Garages"
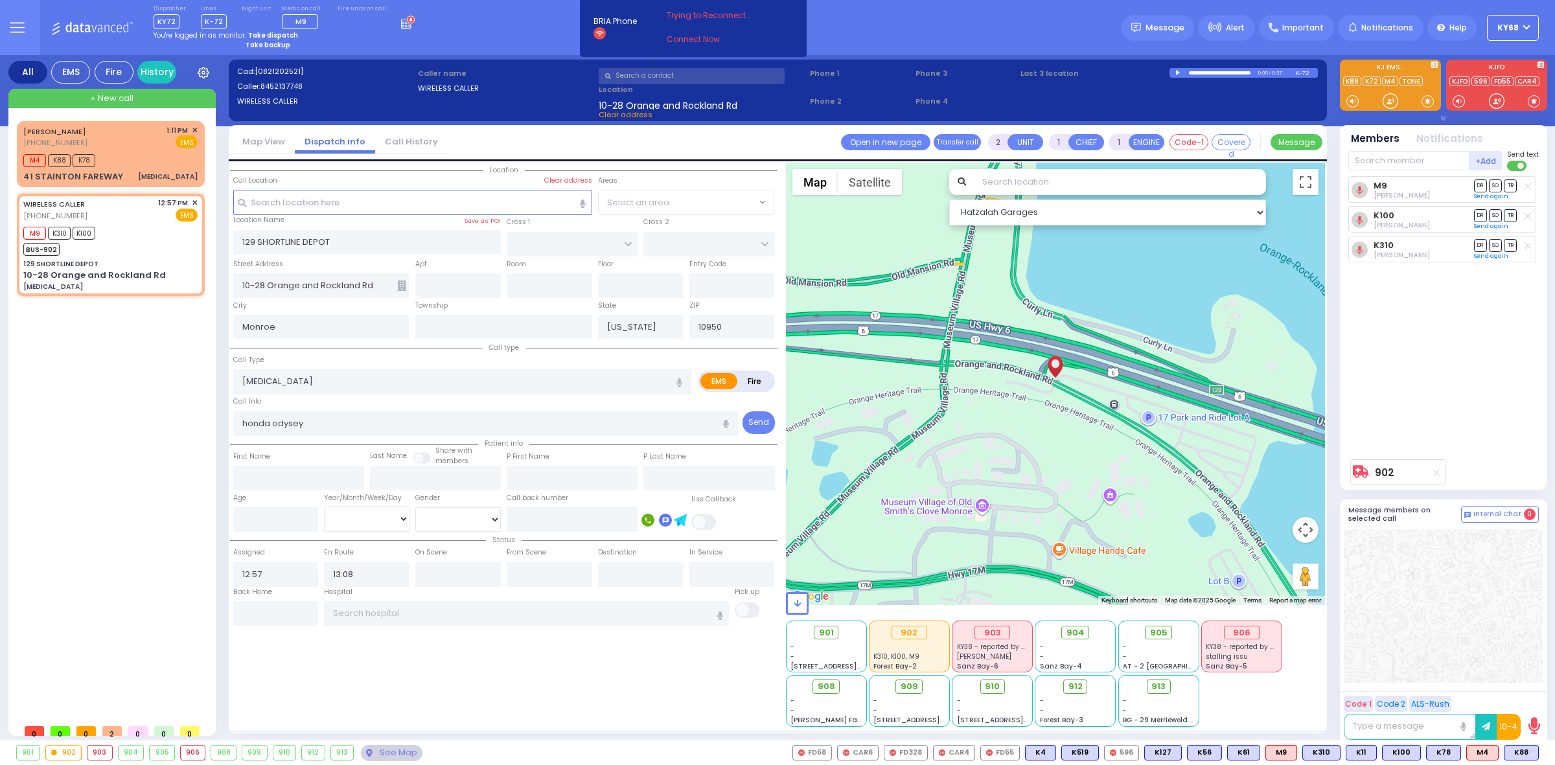
type input "6"
select select
radio input "true"
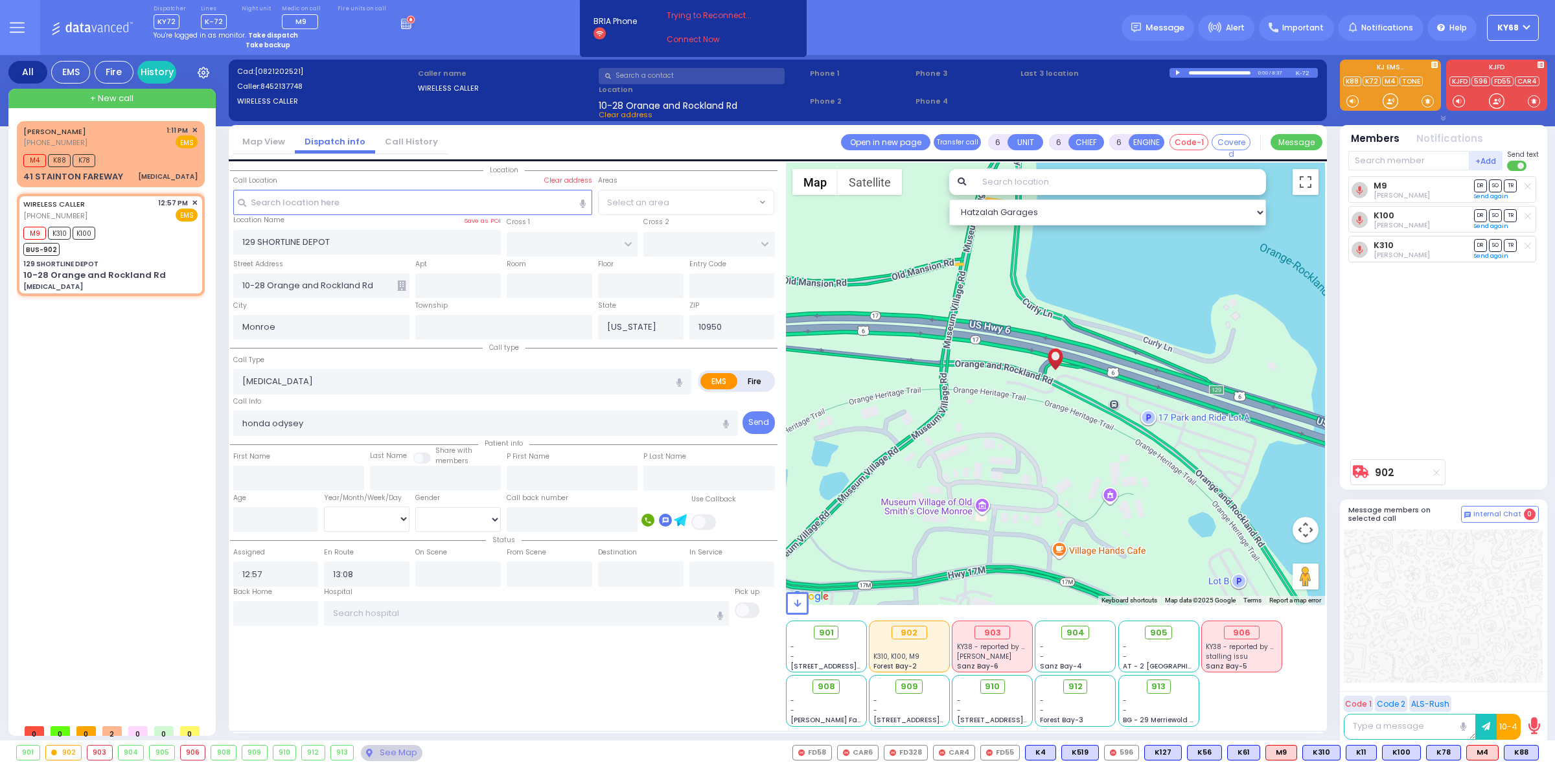
type input "Unknown"
select select "Year"
select select "Hatzalah Garages"
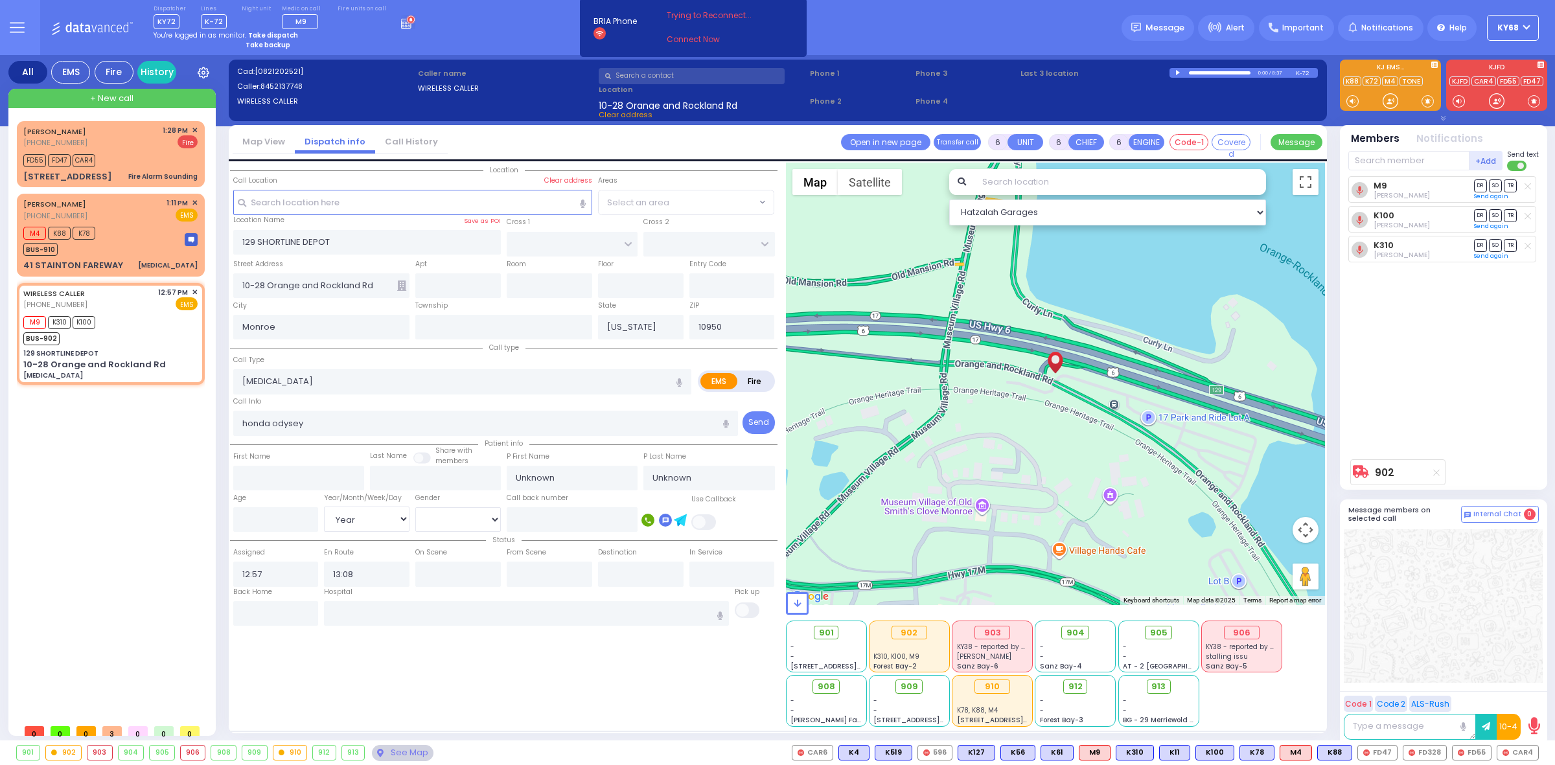
select select
radio input "true"
select select "Year"
select select
radio input "true"
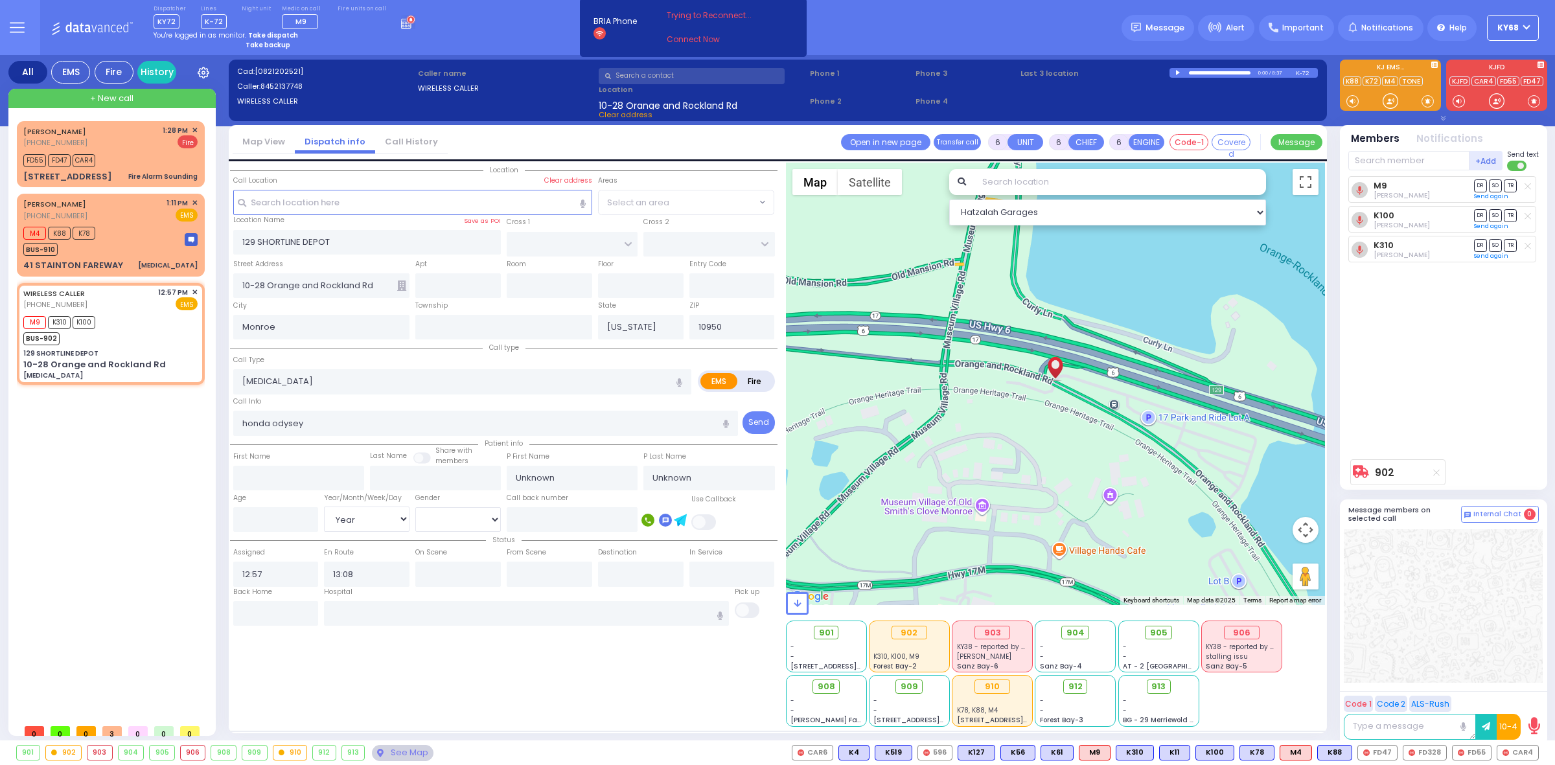
select select "Year"
select select "Hatzalah Garages"
